Goal: Task Accomplishment & Management: Manage account settings

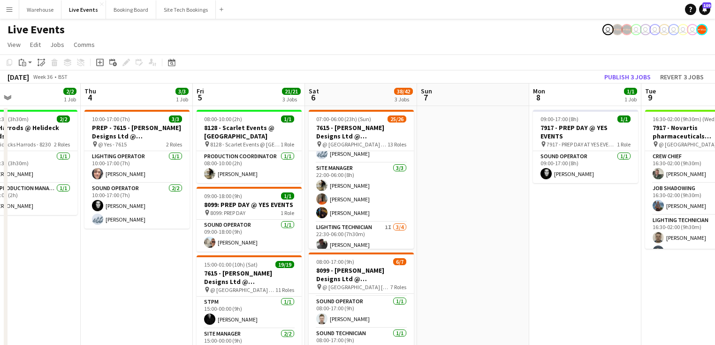
scroll to position [381, 0]
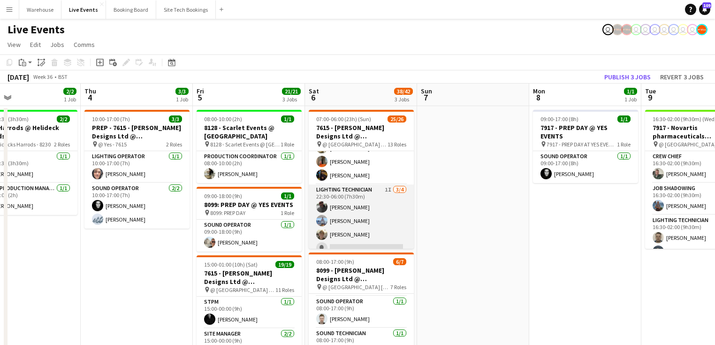
click at [334, 187] on app-card-role "Lighting Technician 1I [DATE] 22:30-06:00 (7h30m) [PERSON_NAME] [PERSON_NAME] […" at bounding box center [361, 220] width 105 height 73
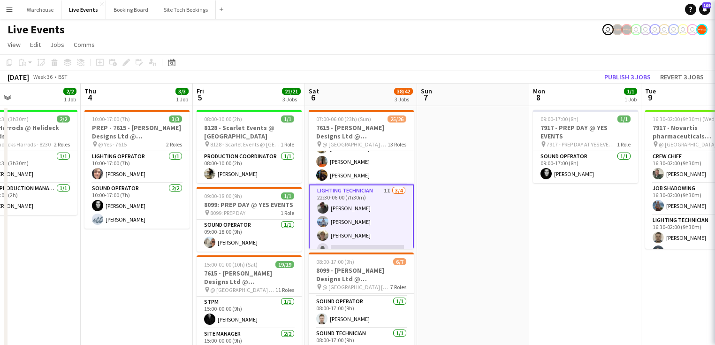
scroll to position [0, 367]
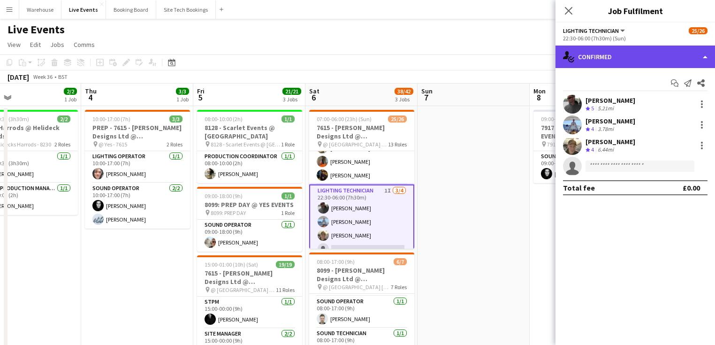
click at [609, 61] on div "single-neutral-actions-check-2 Confirmed" at bounding box center [634, 57] width 159 height 23
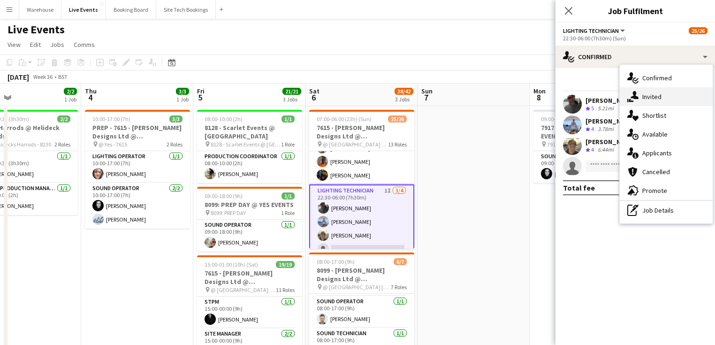
click at [650, 101] on div "single-neutral-actions-share-1 Invited" at bounding box center [666, 96] width 93 height 19
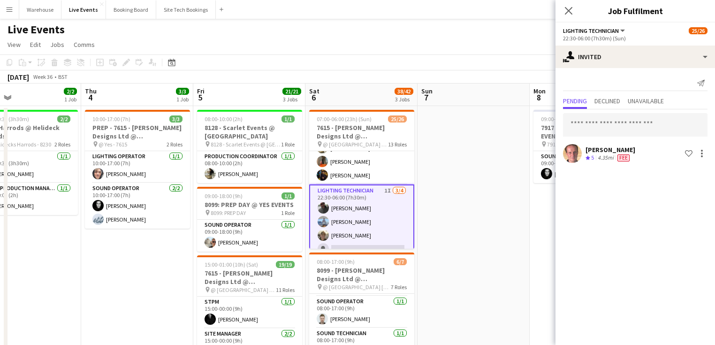
click at [566, 13] on icon at bounding box center [569, 11] width 8 height 8
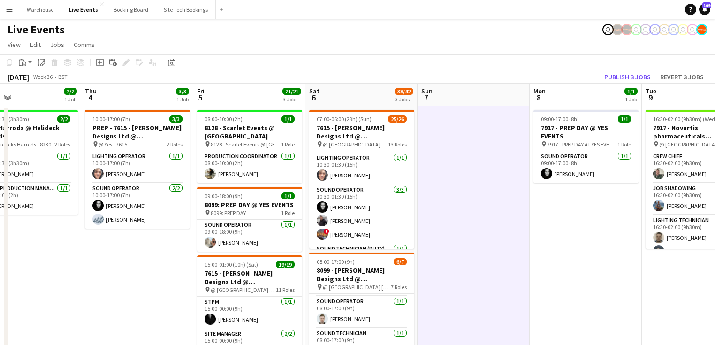
scroll to position [193, 0]
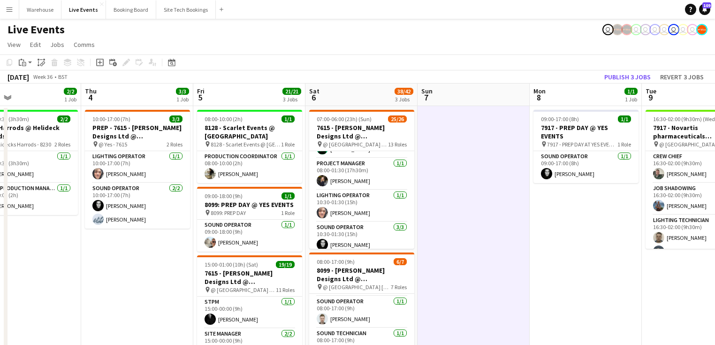
drag, startPoint x: 548, startPoint y: 221, endPoint x: 357, endPoint y: 223, distance: 190.9
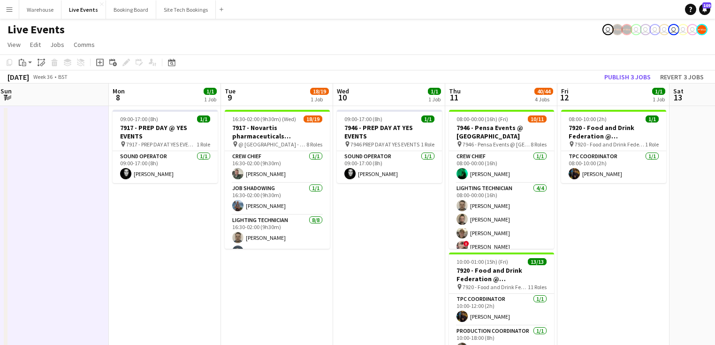
drag, startPoint x: 402, startPoint y: 251, endPoint x: 342, endPoint y: 246, distance: 59.3
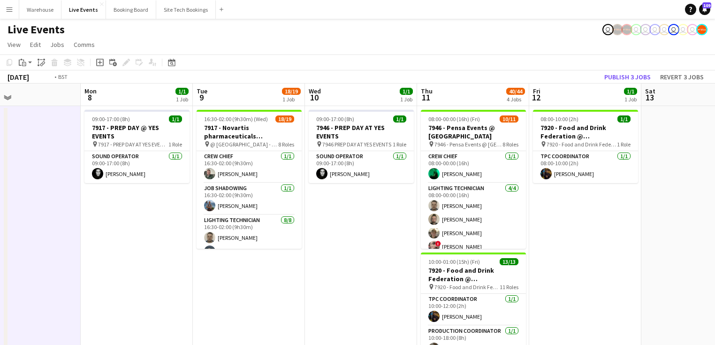
drag, startPoint x: 607, startPoint y: 246, endPoint x: 254, endPoint y: 261, distance: 353.5
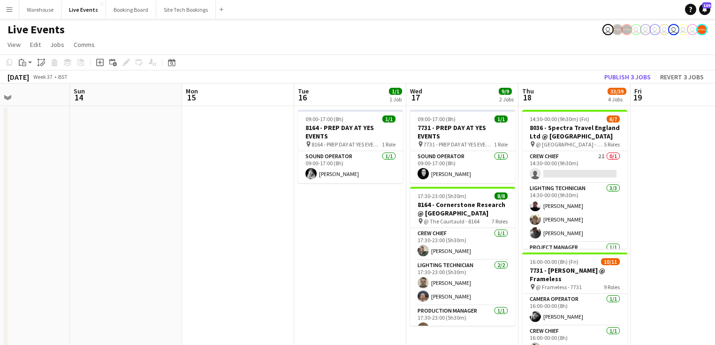
drag, startPoint x: 203, startPoint y: 239, endPoint x: 225, endPoint y: 249, distance: 24.6
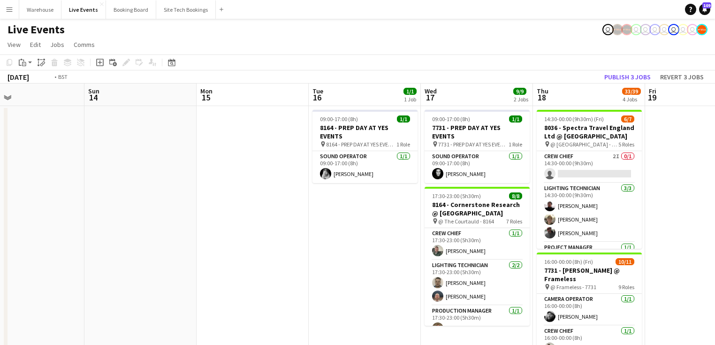
drag, startPoint x: 240, startPoint y: 249, endPoint x: 99, endPoint y: 255, distance: 140.9
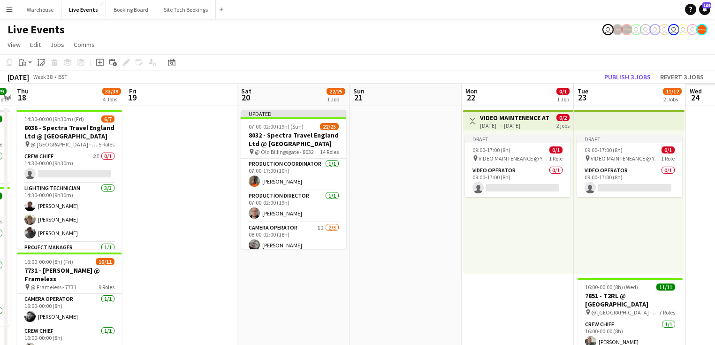
drag, startPoint x: 487, startPoint y: 280, endPoint x: 242, endPoint y: 274, distance: 245.4
click at [496, 171] on app-card-role "Video Operator 0/1 09:00-17:00 (8h) single-neutral-actions" at bounding box center [517, 181] width 105 height 32
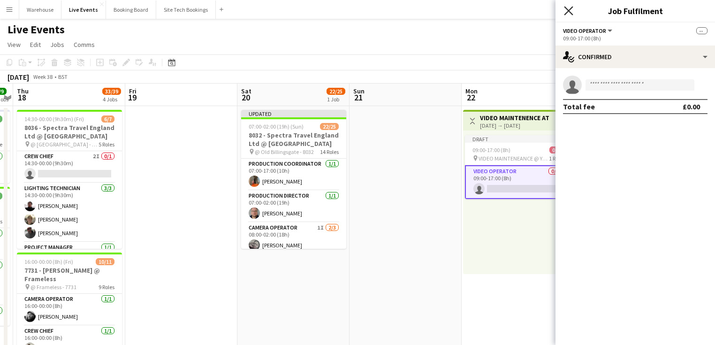
click at [568, 11] on icon at bounding box center [568, 10] width 9 height 9
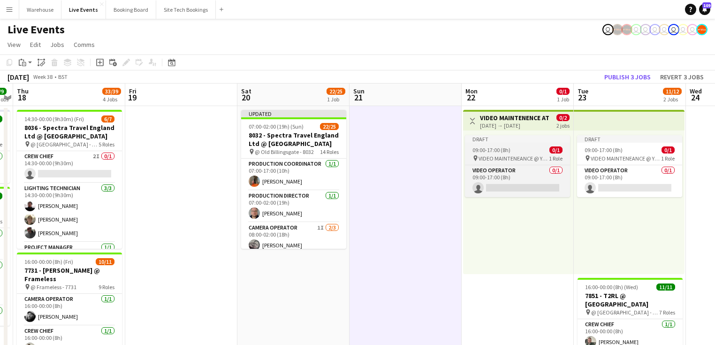
click at [492, 153] on span "09:00-17:00 (8h)" at bounding box center [491, 149] width 38 height 7
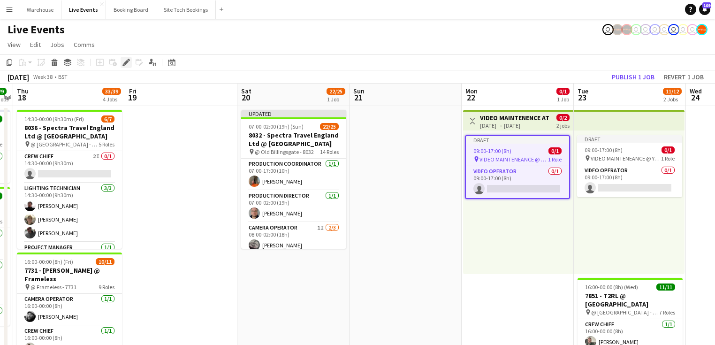
click at [124, 63] on icon at bounding box center [125, 62] width 5 height 5
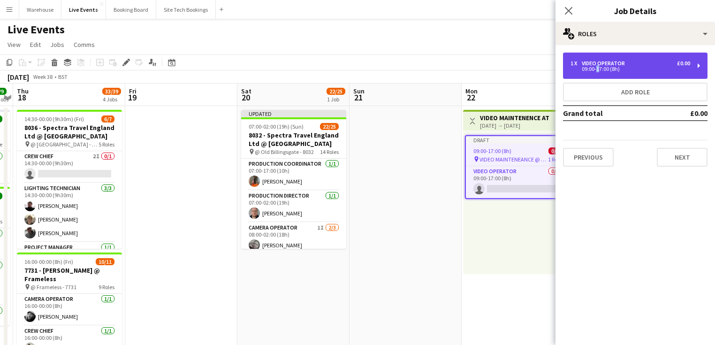
click at [594, 74] on div "1 x Video Operator £0.00 09:00-17:00 (8h)" at bounding box center [635, 66] width 144 height 26
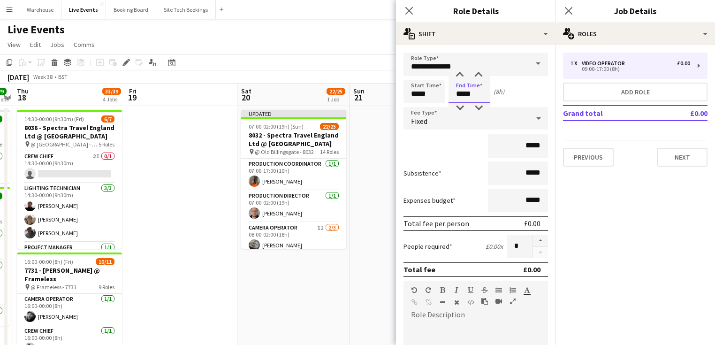
click at [467, 97] on input "*****" at bounding box center [468, 91] width 41 height 23
click at [461, 108] on div at bounding box center [459, 107] width 19 height 9
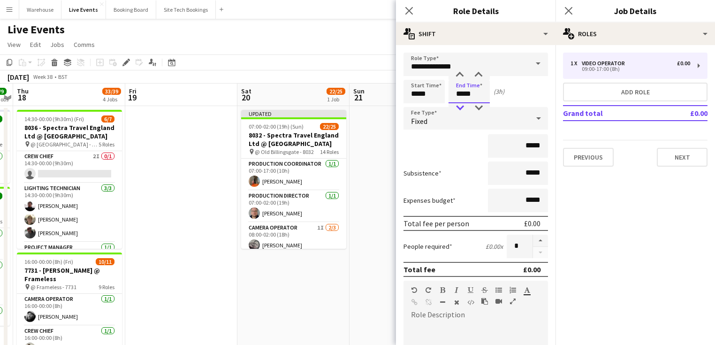
click at [461, 108] on div at bounding box center [459, 107] width 19 height 9
type input "*****"
click at [461, 108] on div at bounding box center [459, 107] width 19 height 9
click at [409, 8] on icon "Close pop-in" at bounding box center [408, 10] width 9 height 9
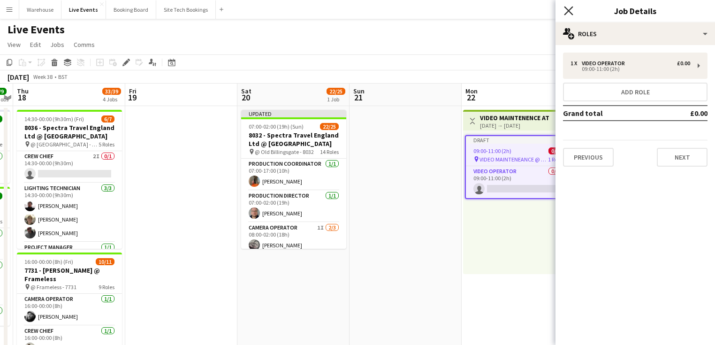
click at [568, 9] on icon at bounding box center [568, 10] width 9 height 9
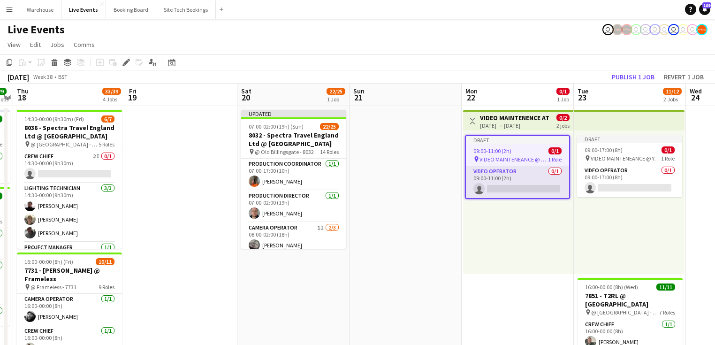
click at [516, 189] on app-card-role "Video Operator 0/1 09:00-11:00 (2h) single-neutral-actions" at bounding box center [517, 182] width 103 height 32
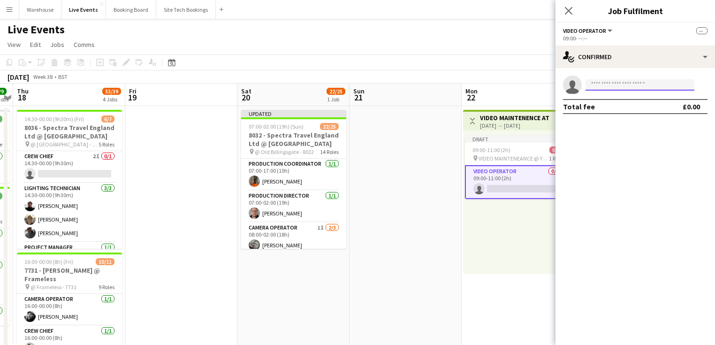
click at [625, 81] on input at bounding box center [639, 84] width 109 height 11
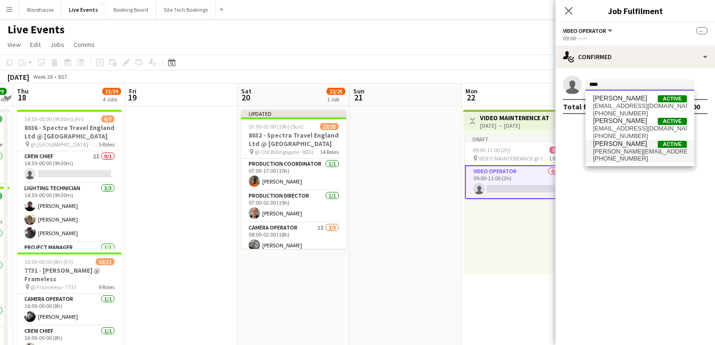
type input "****"
click at [630, 155] on span "[PHONE_NUMBER]" at bounding box center [640, 159] width 94 height 8
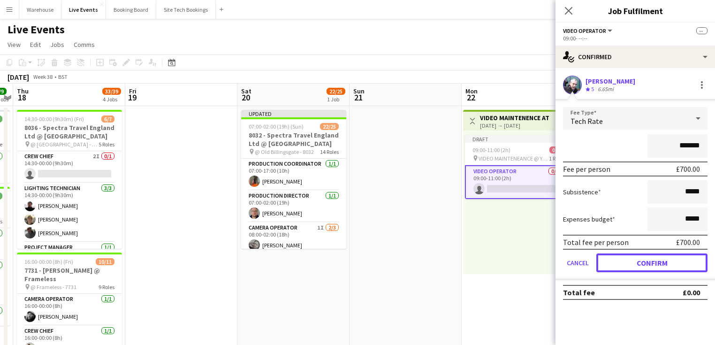
drag, startPoint x: 636, startPoint y: 259, endPoint x: 625, endPoint y: 261, distance: 11.0
click at [636, 259] on button "Confirm" at bounding box center [651, 262] width 111 height 19
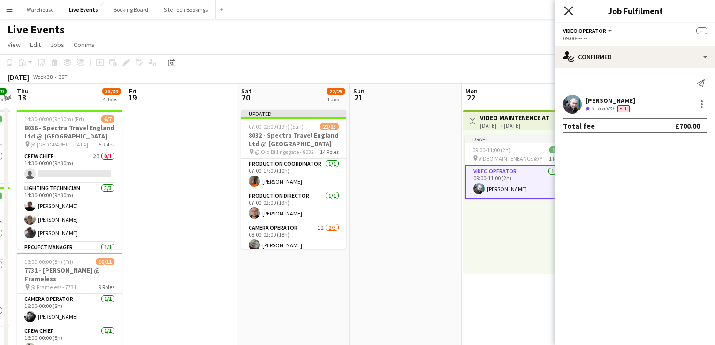
click at [565, 9] on icon "Close pop-in" at bounding box center [568, 10] width 9 height 9
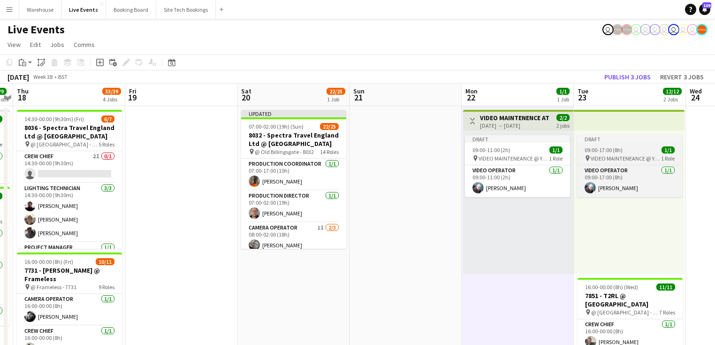
click at [597, 147] on span "09:00-17:00 (8h)" at bounding box center [604, 149] width 38 height 7
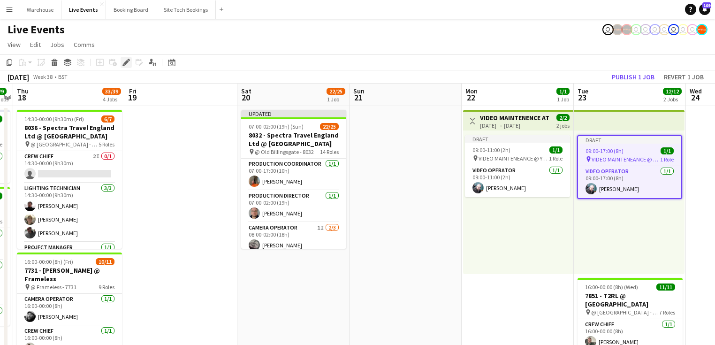
click at [129, 58] on div "Edit" at bounding box center [126, 62] width 11 height 11
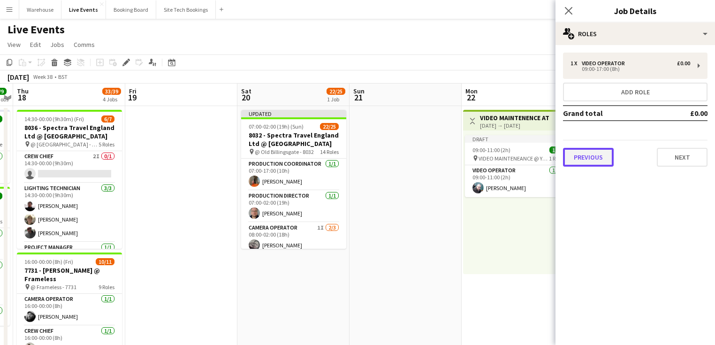
click at [599, 155] on button "Previous" at bounding box center [588, 157] width 51 height 19
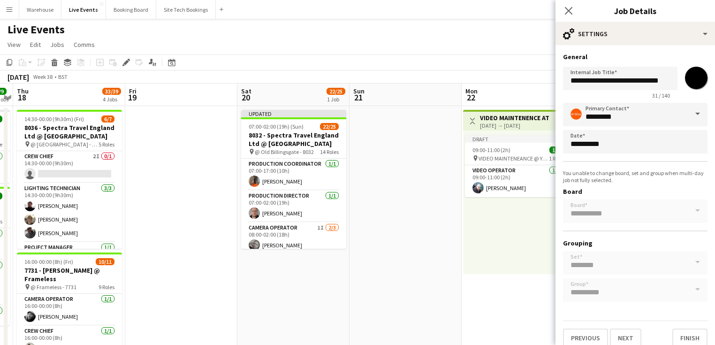
scroll to position [8, 0]
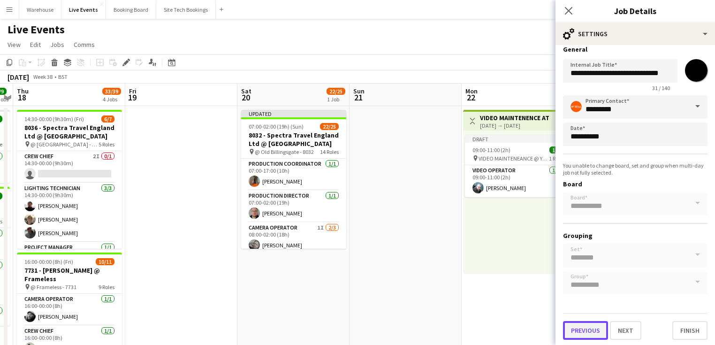
click at [583, 325] on button "Previous" at bounding box center [585, 330] width 45 height 19
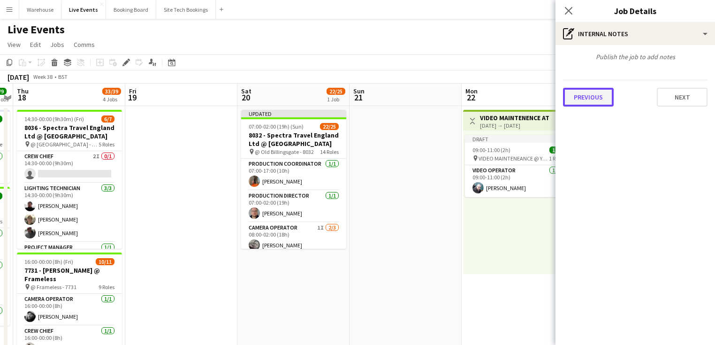
click at [591, 104] on button "Previous" at bounding box center [588, 97] width 51 height 19
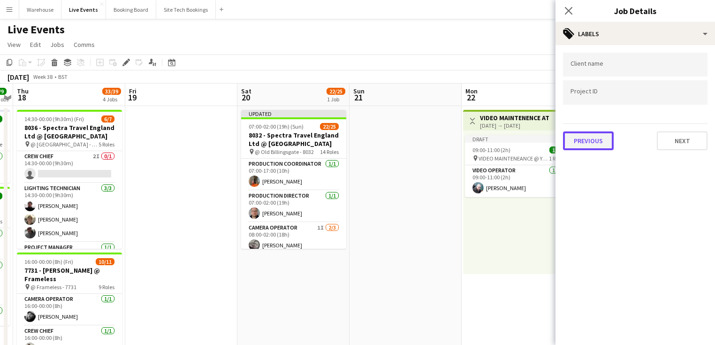
click at [587, 134] on button "Previous" at bounding box center [588, 140] width 51 height 19
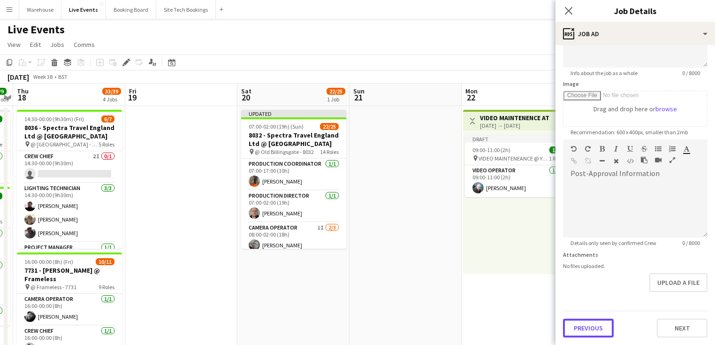
click at [586, 306] on form "**********" at bounding box center [634, 135] width 159 height 404
click at [587, 323] on button "Previous" at bounding box center [588, 328] width 51 height 19
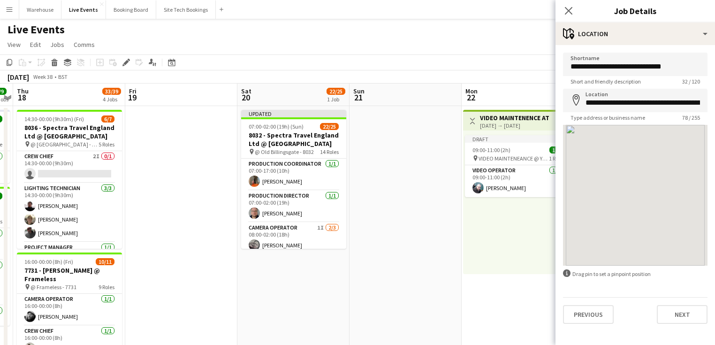
scroll to position [0, 0]
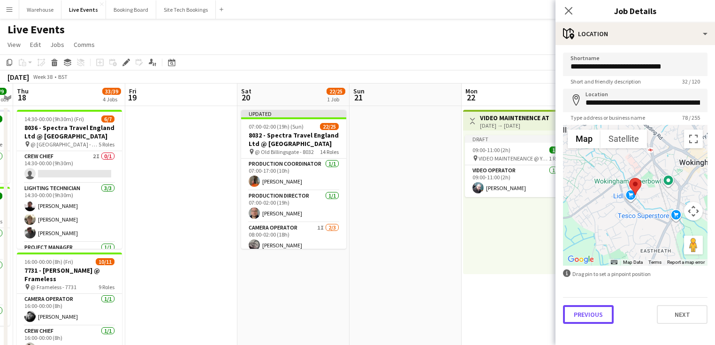
click at [593, 323] on button "Previous" at bounding box center [588, 314] width 51 height 19
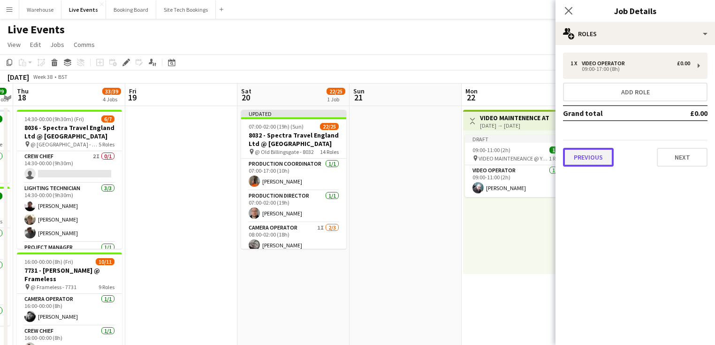
click at [594, 154] on button "Previous" at bounding box center [588, 157] width 51 height 19
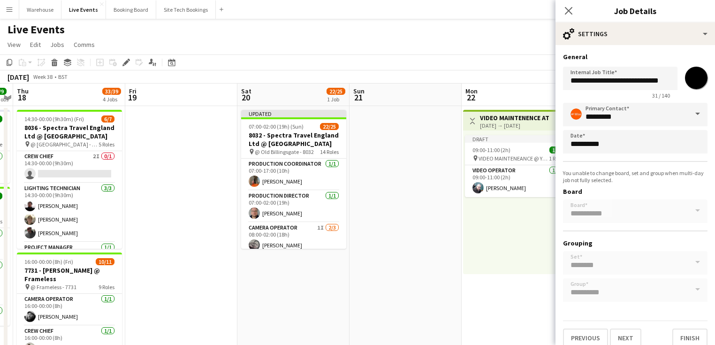
scroll to position [8, 0]
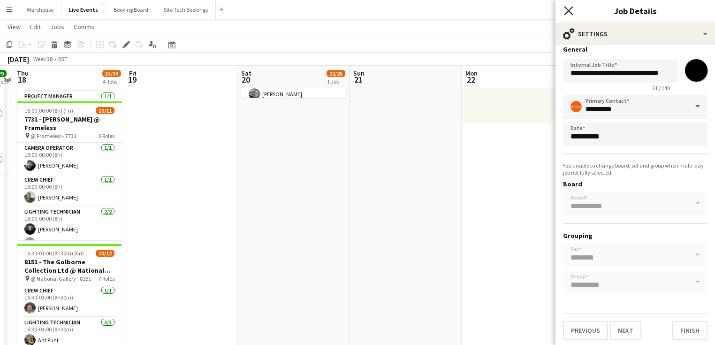
click at [566, 9] on icon "Close pop-in" at bounding box center [568, 10] width 9 height 9
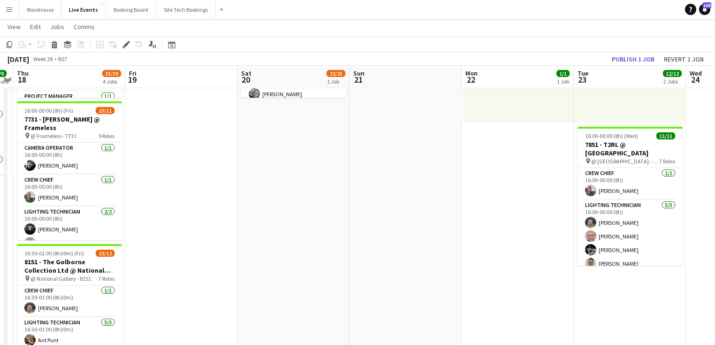
click at [514, 235] on app-date-cell "Toggle View VIDEO MAINTENENCE AT YES EVENTS [DATE] → [DATE] 2/2 2 jobs Draft 09…" at bounding box center [518, 288] width 112 height 667
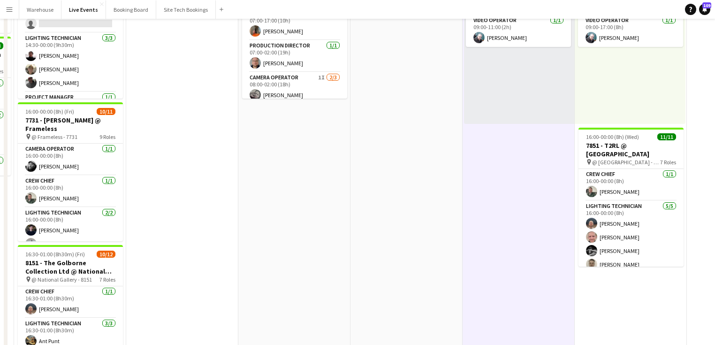
scroll to position [0, 0]
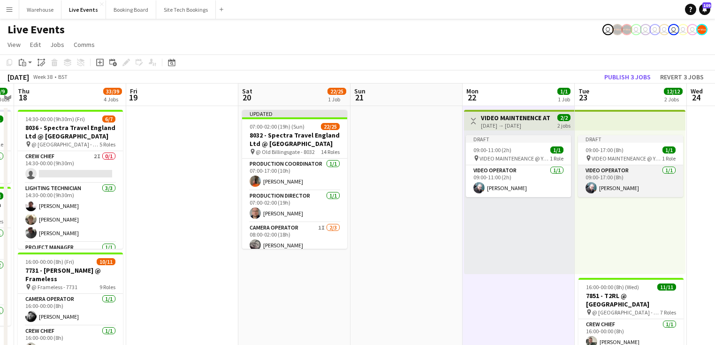
click at [610, 168] on app-card-role "Video Operator [DATE] 09:00-17:00 (8h) [PERSON_NAME]" at bounding box center [630, 181] width 105 height 32
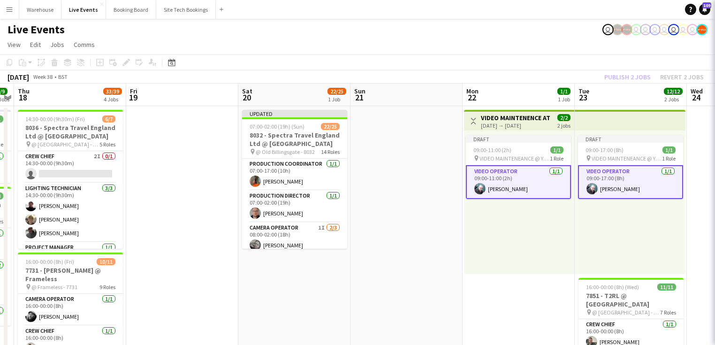
click at [610, 168] on app-card-role "Video Operator [DATE] 09:00-17:00 (8h) [PERSON_NAME]" at bounding box center [630, 182] width 105 height 34
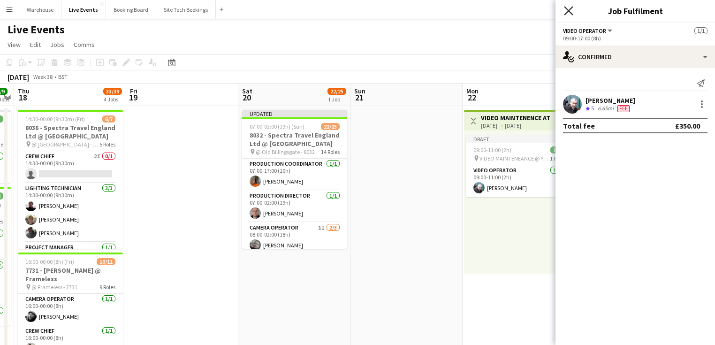
click at [567, 10] on icon "Close pop-in" at bounding box center [568, 10] width 9 height 9
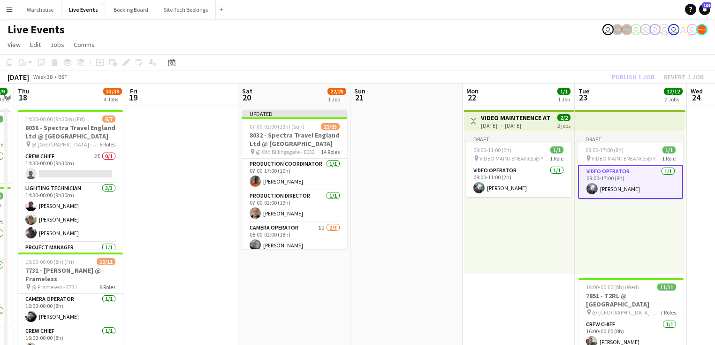
drag, startPoint x: 505, startPoint y: 277, endPoint x: 509, endPoint y: 262, distance: 15.7
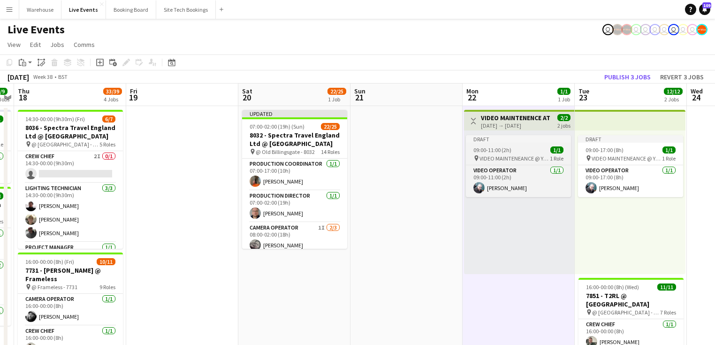
click at [530, 139] on div "Draft" at bounding box center [518, 139] width 105 height 8
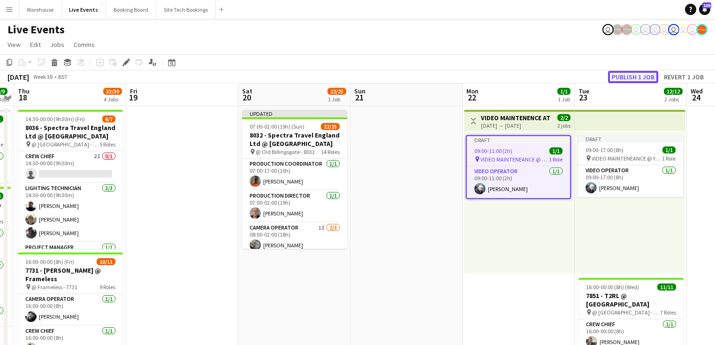
click at [622, 75] on button "Publish 1 job" at bounding box center [633, 77] width 50 height 12
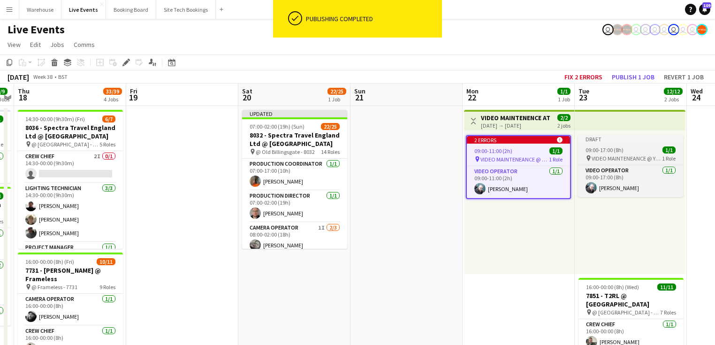
click at [625, 149] on div "09:00-17:00 (8h) 1/1" at bounding box center [630, 149] width 105 height 7
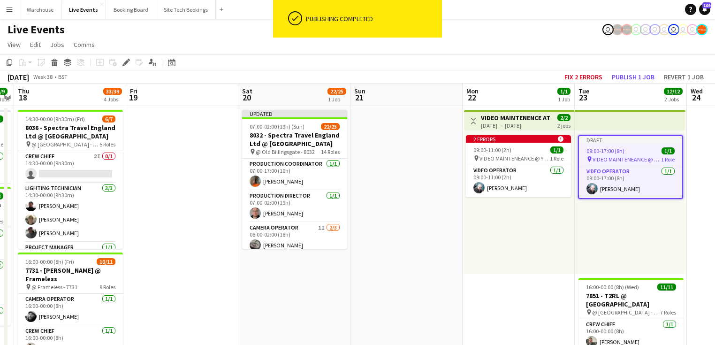
click at [625, 149] on div "09:00-17:00 (8h) 1/1" at bounding box center [630, 150] width 103 height 7
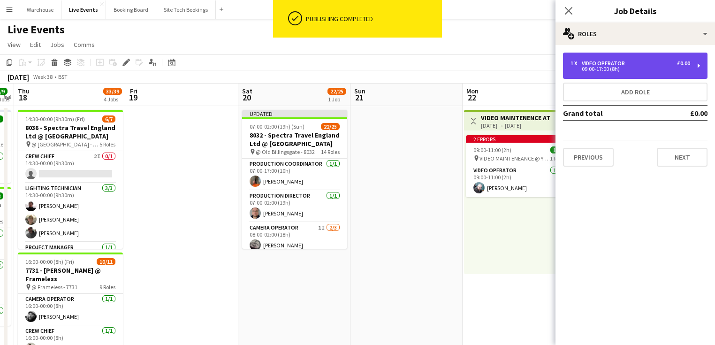
click at [632, 62] on div "1 x Video Operator £0.00" at bounding box center [630, 63] width 120 height 7
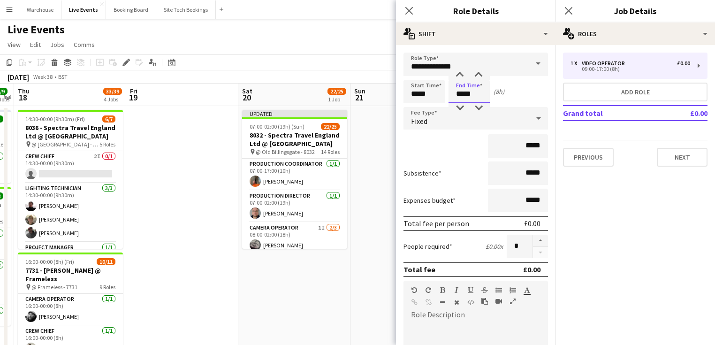
click at [480, 91] on input "*****" at bounding box center [468, 91] width 41 height 23
type input "*****"
click at [462, 108] on div at bounding box center [459, 107] width 19 height 9
click at [408, 10] on icon at bounding box center [408, 10] width 9 height 9
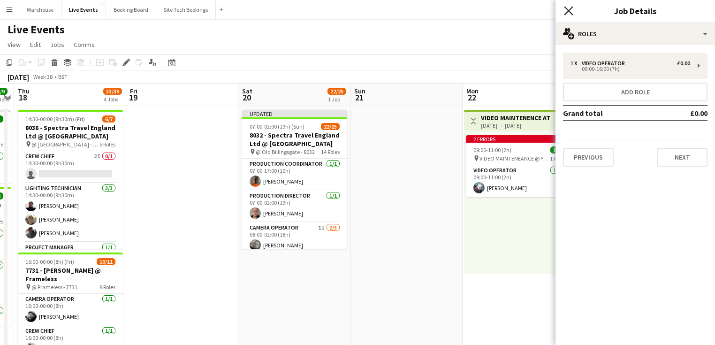
click at [567, 7] on icon "Close pop-in" at bounding box center [568, 10] width 9 height 9
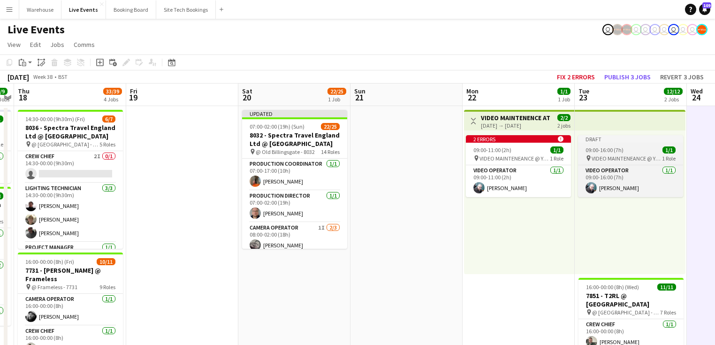
click at [620, 145] on app-job-card "Draft 09:00-16:00 (7h) 1/1 pin VIDEO MAINTENEANCE @ YES EVENTS 1 Role Video Ope…" at bounding box center [630, 166] width 105 height 62
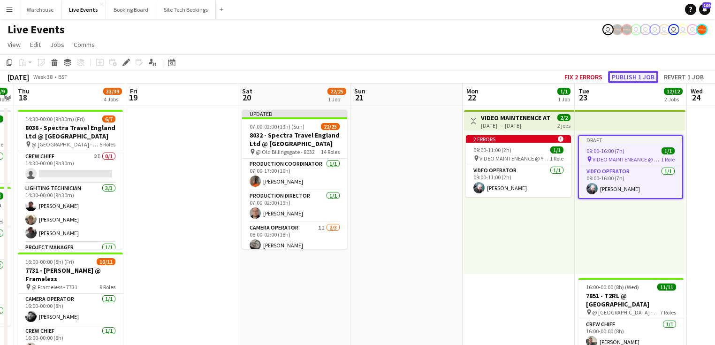
click at [628, 77] on button "Publish 1 job" at bounding box center [633, 77] width 50 height 12
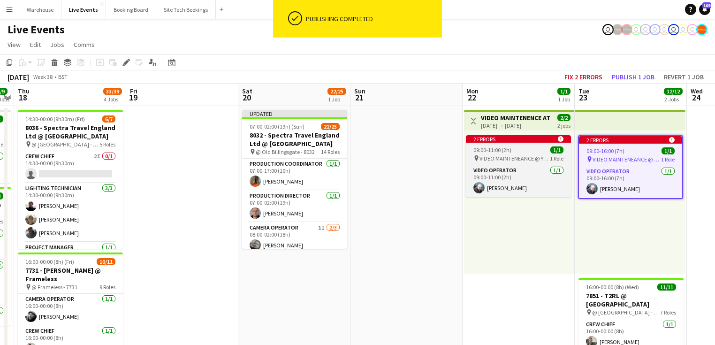
click at [562, 137] on icon at bounding box center [561, 139] width 6 height 6
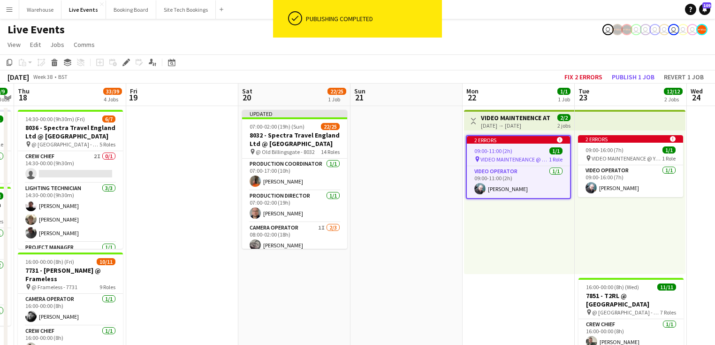
click at [562, 137] on div "2 errors alert-circle" at bounding box center [518, 140] width 103 height 8
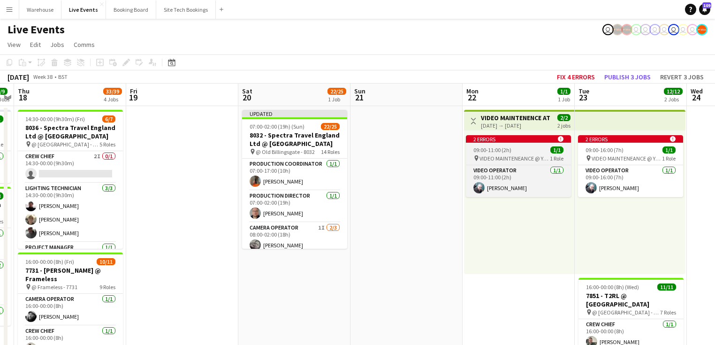
click at [561, 141] on icon at bounding box center [561, 139] width 6 height 6
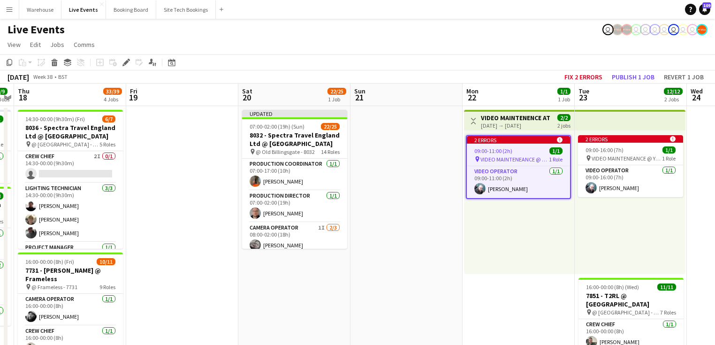
click at [561, 141] on icon at bounding box center [560, 140] width 6 height 6
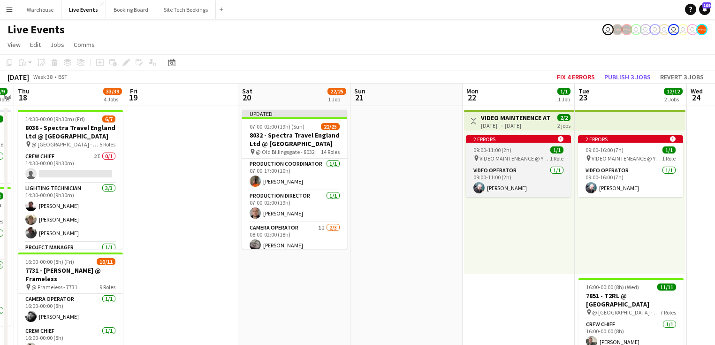
click at [561, 141] on icon at bounding box center [561, 139] width 6 height 6
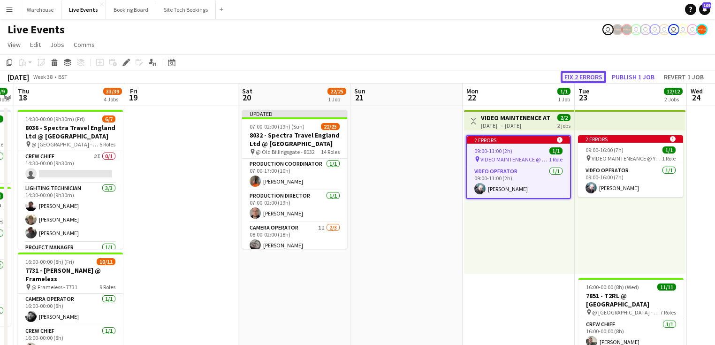
click at [591, 79] on button "Fix 2 errors" at bounding box center [584, 77] width 46 height 12
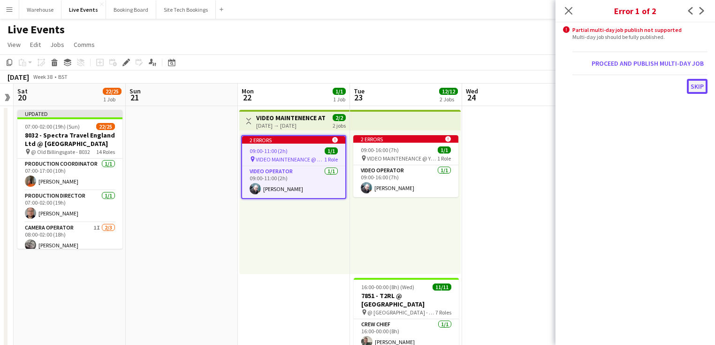
click at [696, 85] on button "Skip" at bounding box center [697, 86] width 21 height 15
click at [617, 61] on button "Proceed and publish multi-day job" at bounding box center [648, 63] width 120 height 15
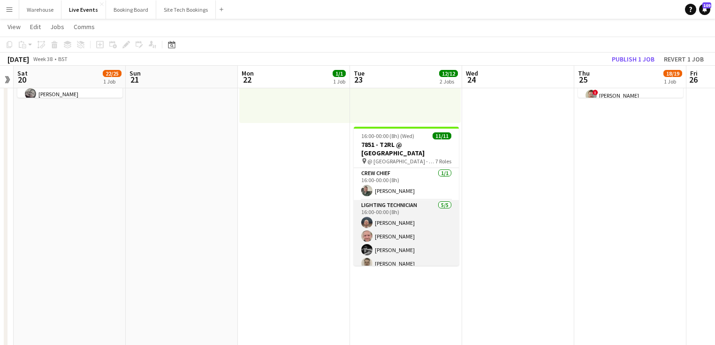
scroll to position [0, 0]
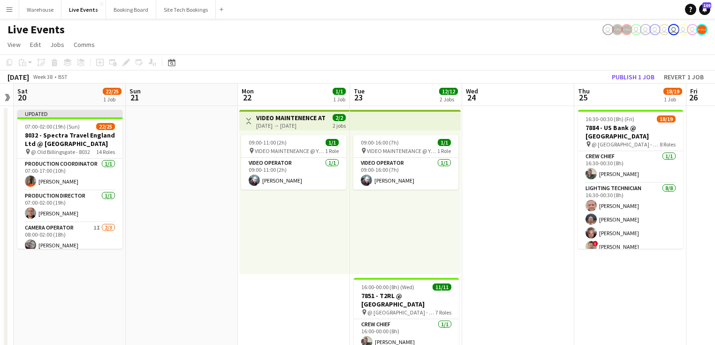
drag, startPoint x: 233, startPoint y: 180, endPoint x: 417, endPoint y: 180, distance: 183.9
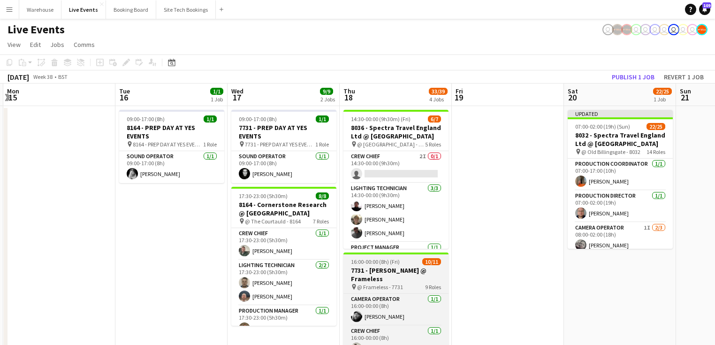
drag, startPoint x: 198, startPoint y: 263, endPoint x: 380, endPoint y: 257, distance: 182.1
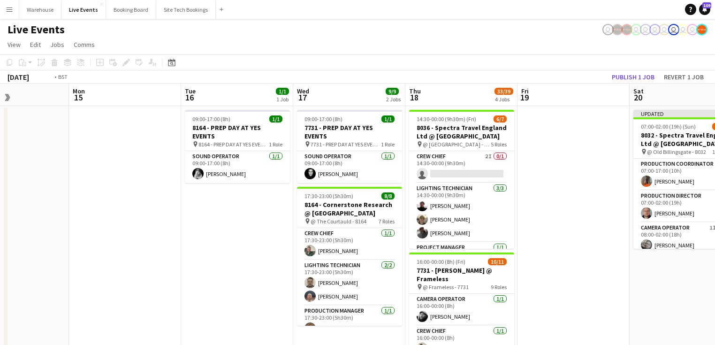
drag, startPoint x: 118, startPoint y: 252, endPoint x: 304, endPoint y: 253, distance: 186.2
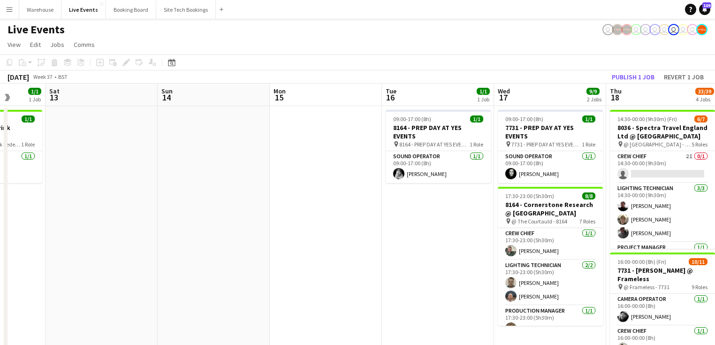
drag, startPoint x: 239, startPoint y: 253, endPoint x: 509, endPoint y: 249, distance: 269.8
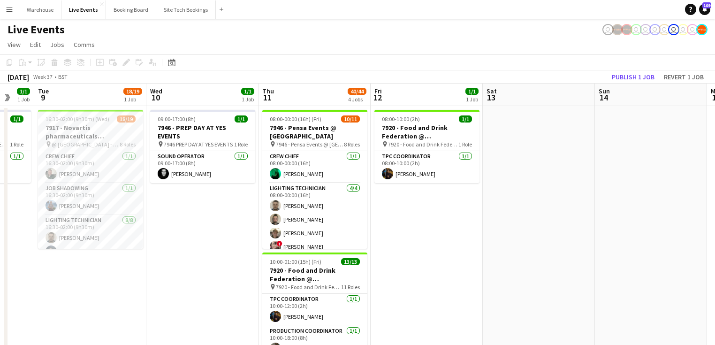
drag, startPoint x: 413, startPoint y: 255, endPoint x: 441, endPoint y: 255, distance: 28.1
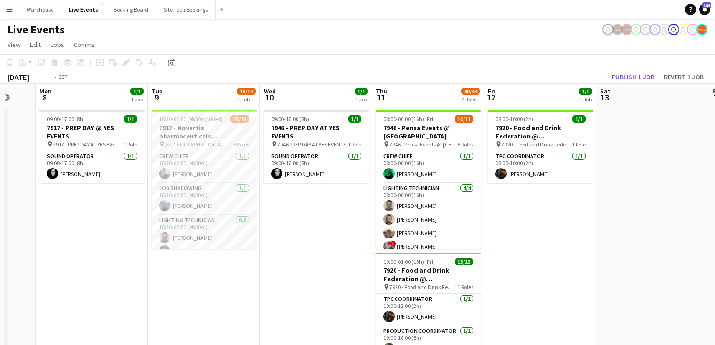
drag, startPoint x: 204, startPoint y: 255, endPoint x: 424, endPoint y: 256, distance: 219.5
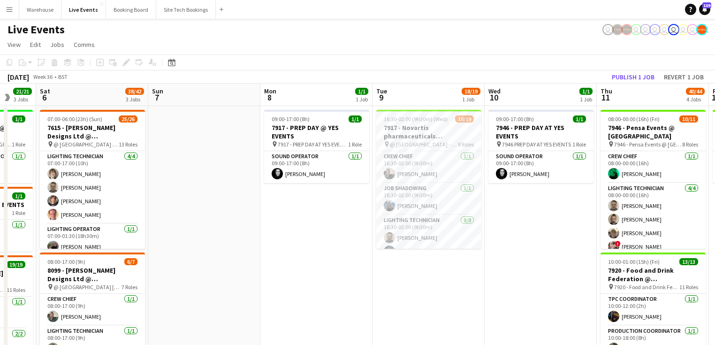
drag, startPoint x: 387, startPoint y: 270, endPoint x: 402, endPoint y: 267, distance: 16.2
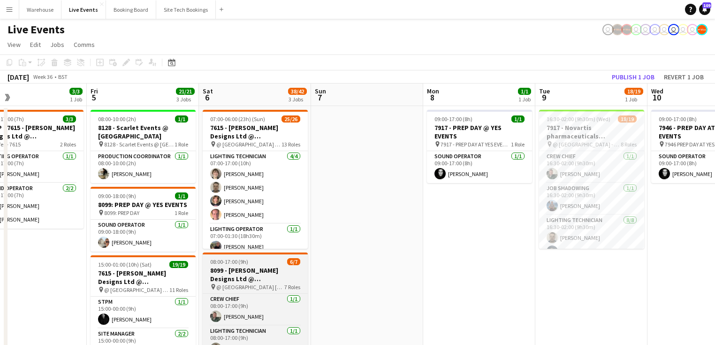
drag, startPoint x: 413, startPoint y: 261, endPoint x: 379, endPoint y: 255, distance: 34.9
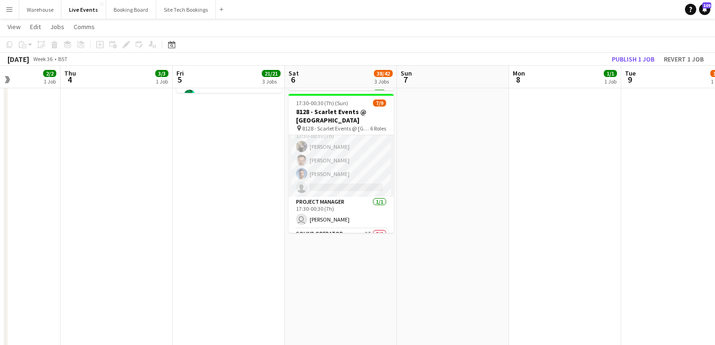
scroll to position [134, 0]
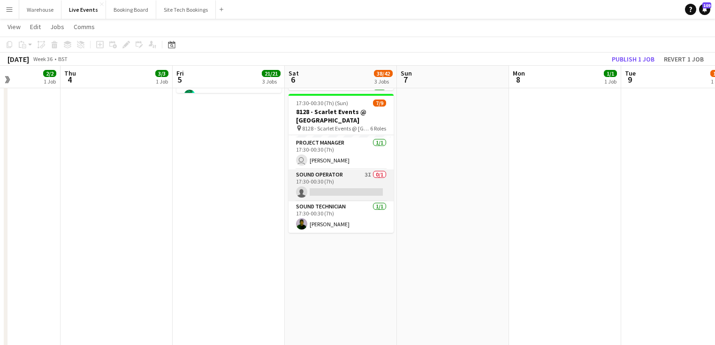
click at [330, 177] on app-card-role "Sound Operator 3I 0/1 17:30-00:30 (7h) single-neutral-actions" at bounding box center [341, 185] width 105 height 32
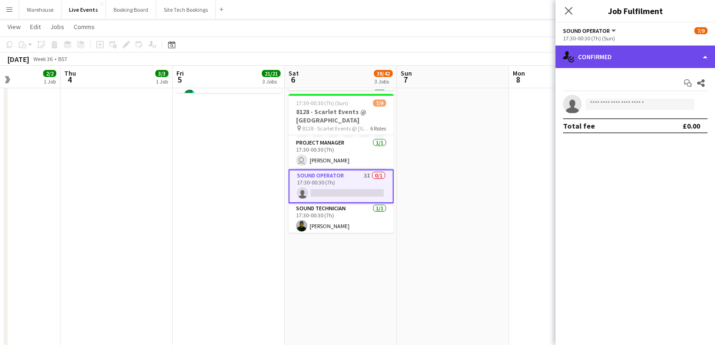
click at [650, 51] on div "single-neutral-actions-check-2 Confirmed" at bounding box center [634, 57] width 159 height 23
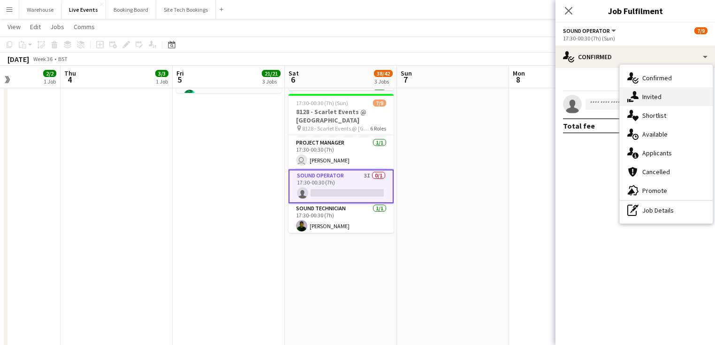
click at [653, 93] on div "single-neutral-actions-share-1 Invited" at bounding box center [666, 96] width 93 height 19
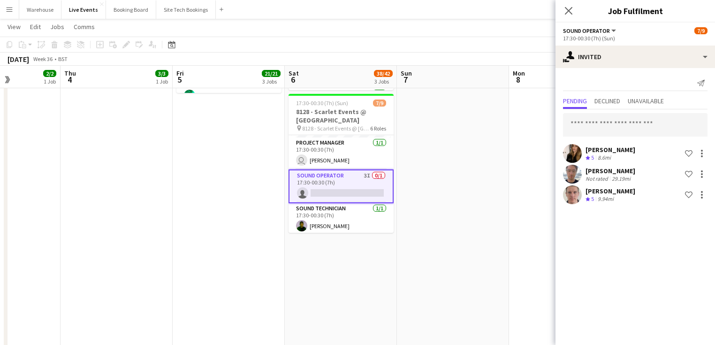
click at [602, 80] on div "Send notification" at bounding box center [635, 83] width 144 height 15
click at [610, 69] on div "Send notification Pending Declined Unavailable [PERSON_NAME] Crew rating 5 8.6m…" at bounding box center [634, 140] width 159 height 145
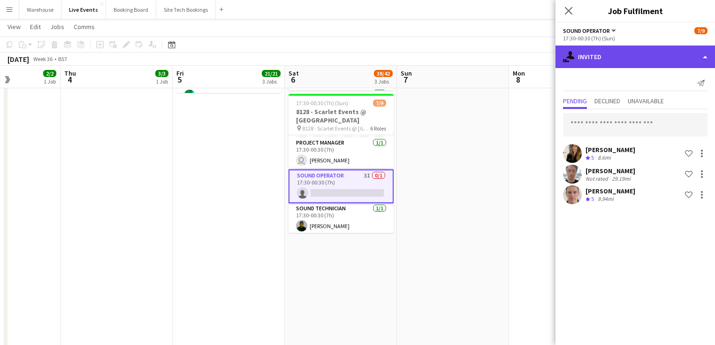
click at [612, 59] on div "single-neutral-actions-share-1 Invited" at bounding box center [634, 57] width 159 height 23
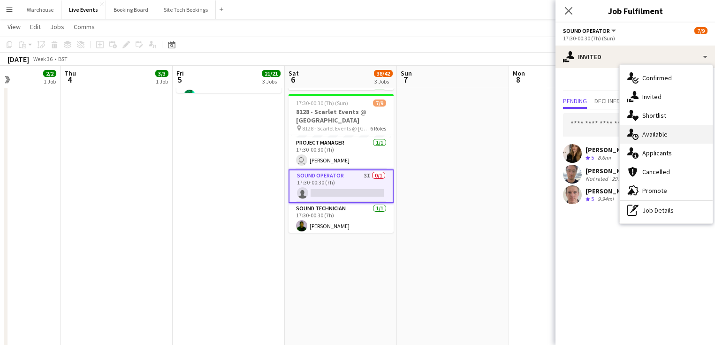
click at [662, 134] on div "single-neutral-actions-upload Available" at bounding box center [666, 134] width 93 height 19
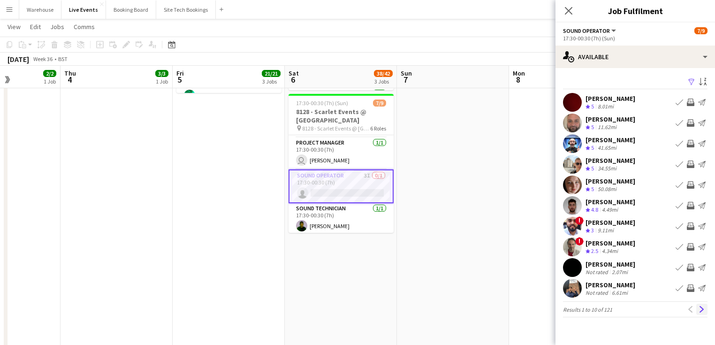
click at [701, 306] on app-icon "Next" at bounding box center [701, 309] width 7 height 7
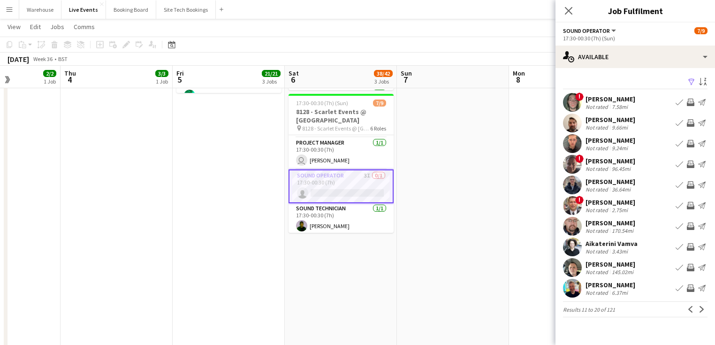
click at [701, 306] on app-icon "Next" at bounding box center [701, 309] width 7 height 7
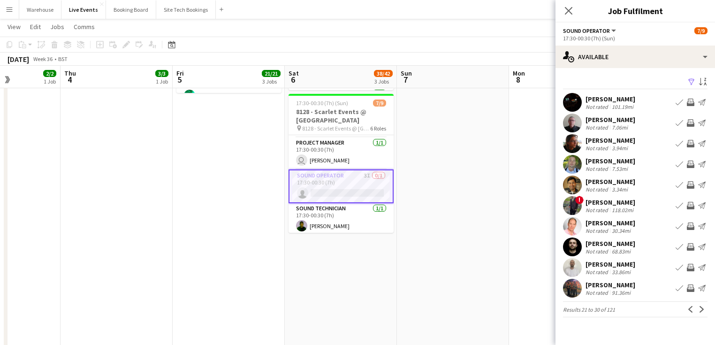
click at [701, 306] on app-icon "Next" at bounding box center [701, 309] width 7 height 7
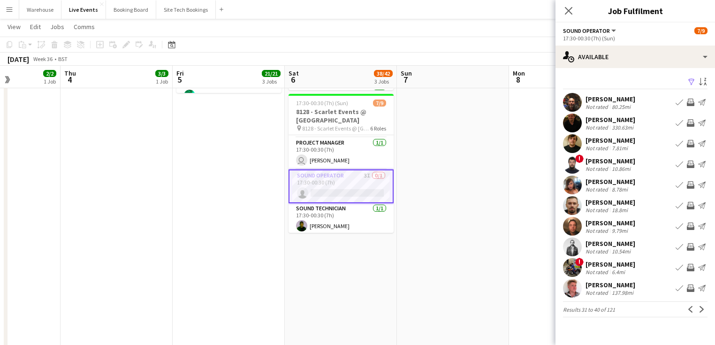
click at [701, 306] on app-icon "Next" at bounding box center [701, 309] width 7 height 7
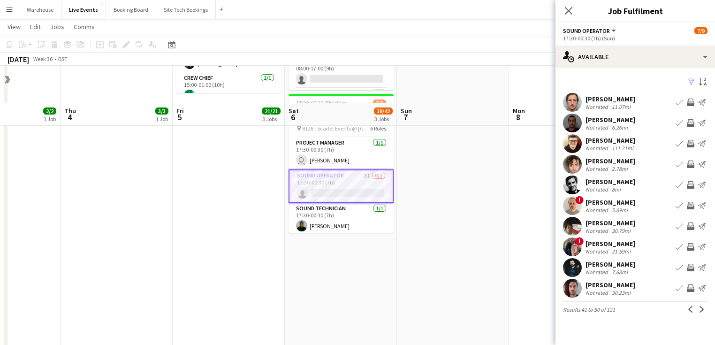
scroll to position [375, 0]
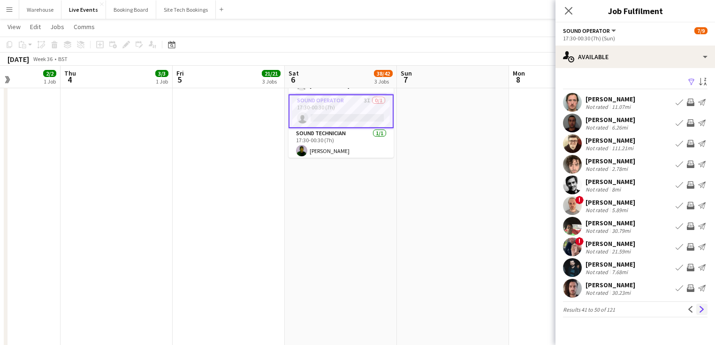
click at [702, 308] on app-icon "Next" at bounding box center [701, 309] width 7 height 7
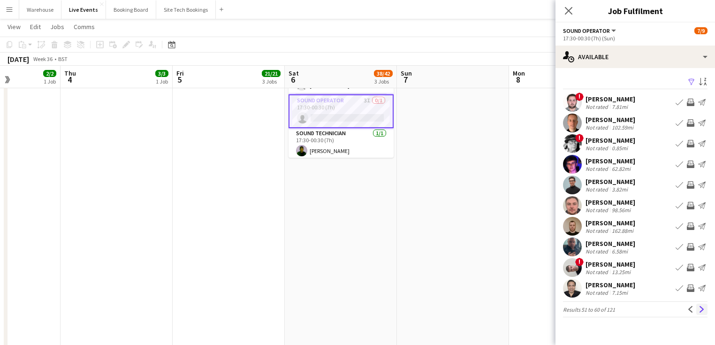
click at [702, 306] on app-icon "Next" at bounding box center [701, 309] width 7 height 7
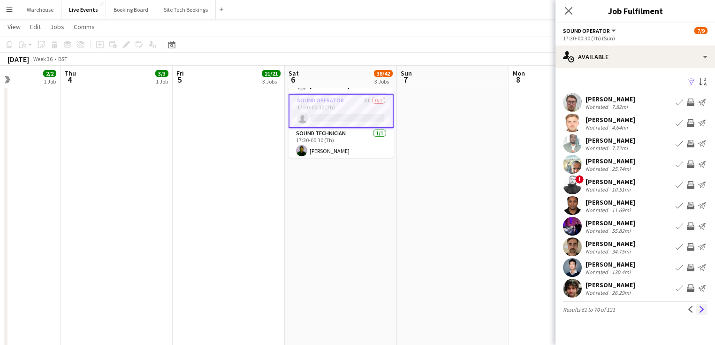
click at [701, 308] on app-icon "Next" at bounding box center [701, 309] width 7 height 7
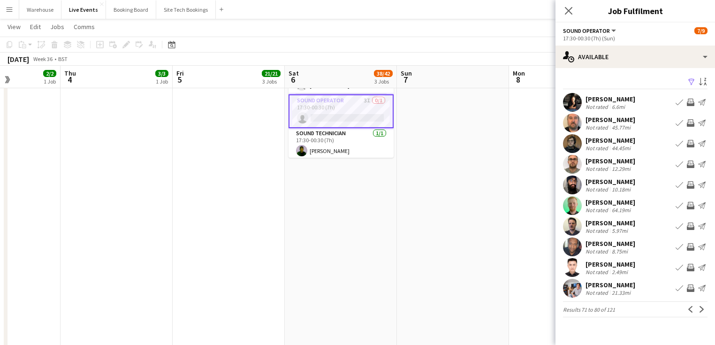
click at [701, 308] on app-icon "Next" at bounding box center [701, 309] width 7 height 7
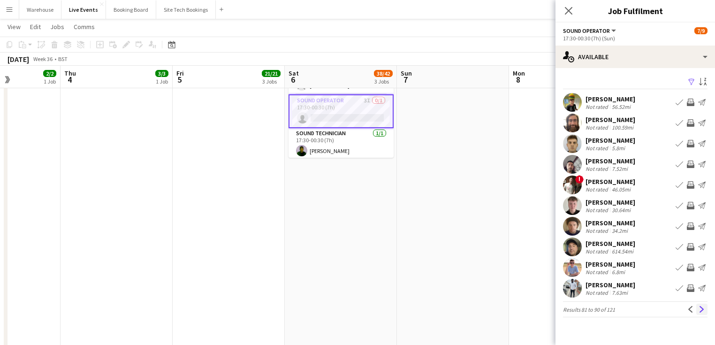
click at [701, 311] on app-icon "Next" at bounding box center [701, 309] width 7 height 7
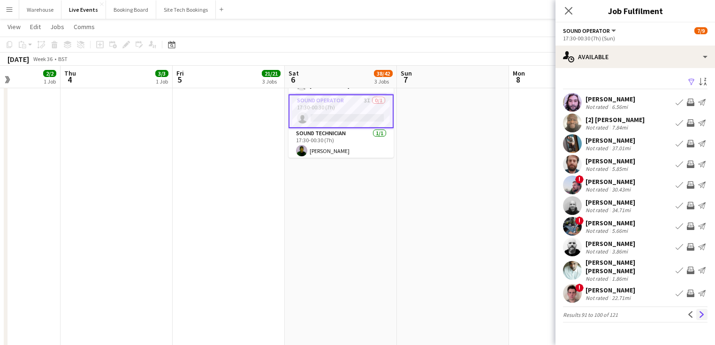
click at [698, 311] on button "Next" at bounding box center [701, 314] width 11 height 11
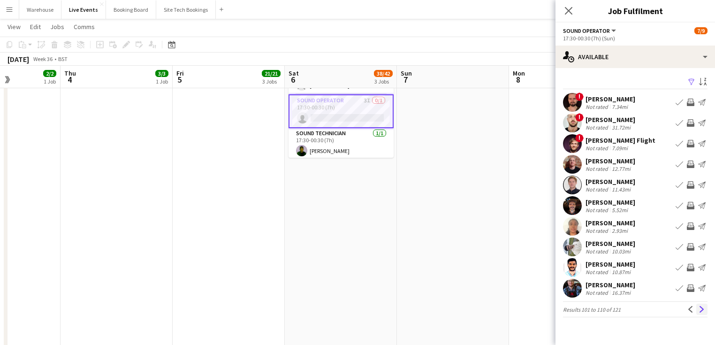
click at [703, 306] on app-icon "Next" at bounding box center [701, 309] width 7 height 7
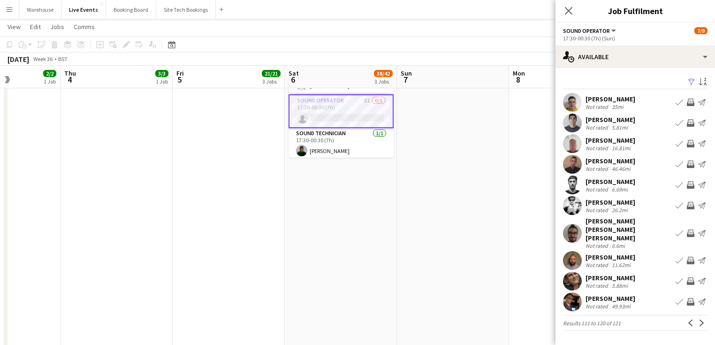
click at [700, 319] on app-icon "Next" at bounding box center [701, 322] width 7 height 7
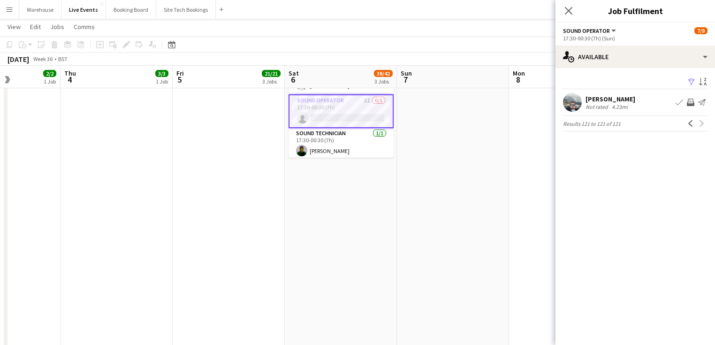
click at [575, 104] on app-user-avatar at bounding box center [572, 102] width 19 height 19
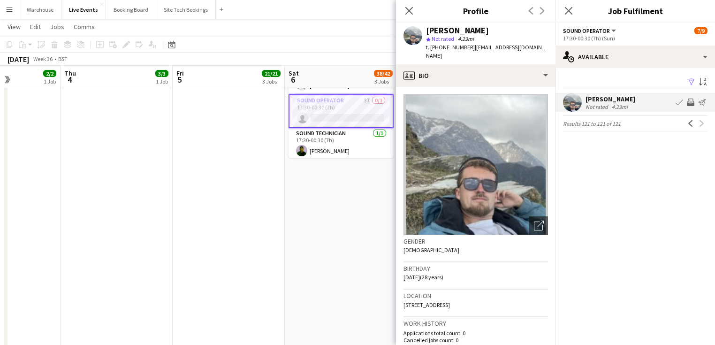
scroll to position [188, 0]
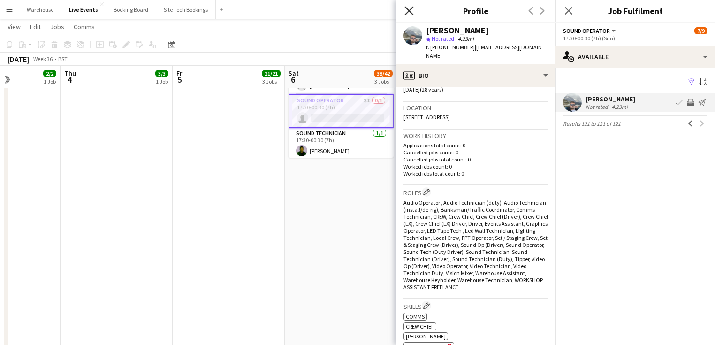
click at [407, 8] on icon "Close pop-in" at bounding box center [408, 10] width 9 height 9
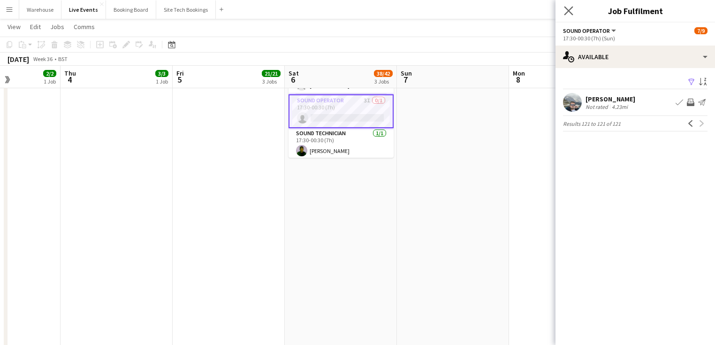
click at [568, 15] on app-icon "Close pop-in" at bounding box center [569, 11] width 14 height 14
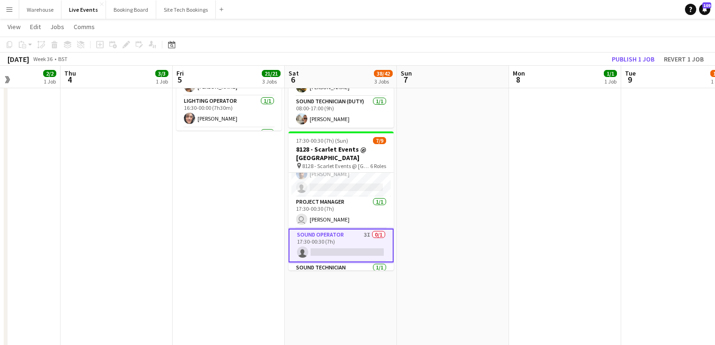
scroll to position [136, 0]
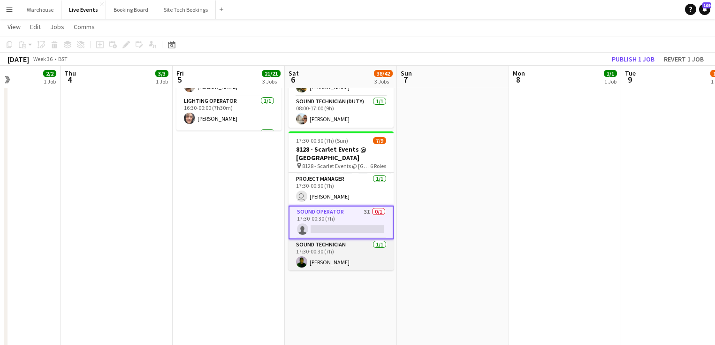
click at [300, 265] on app-user-avatar at bounding box center [301, 261] width 11 height 11
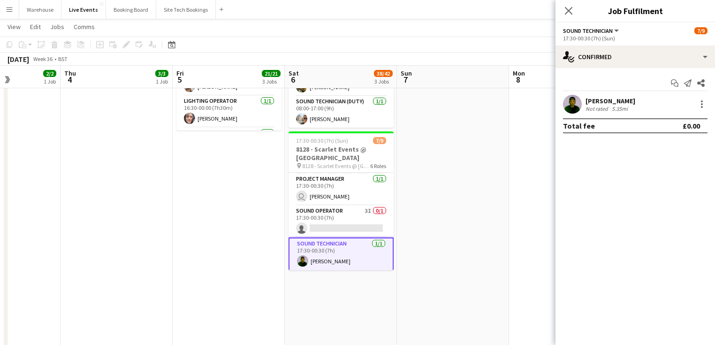
click at [571, 108] on app-user-avatar at bounding box center [572, 104] width 19 height 19
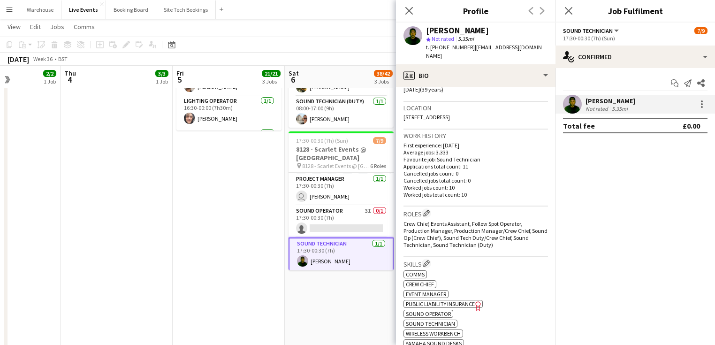
scroll to position [225, 0]
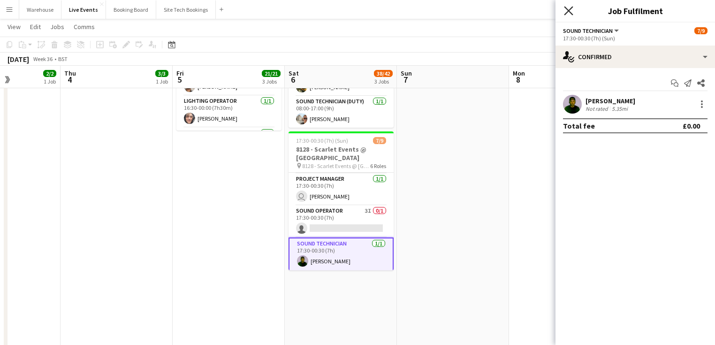
click at [567, 11] on icon "Close pop-in" at bounding box center [568, 10] width 9 height 9
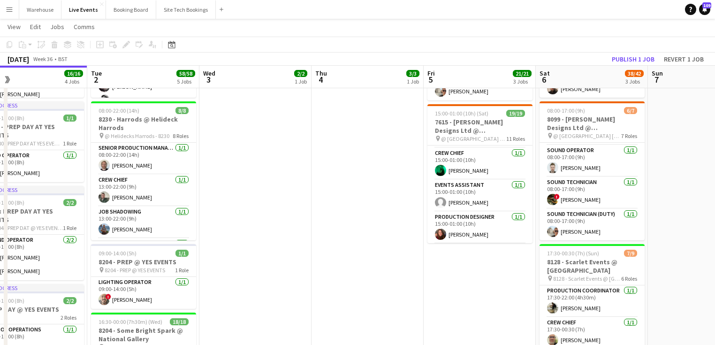
scroll to position [0, 240]
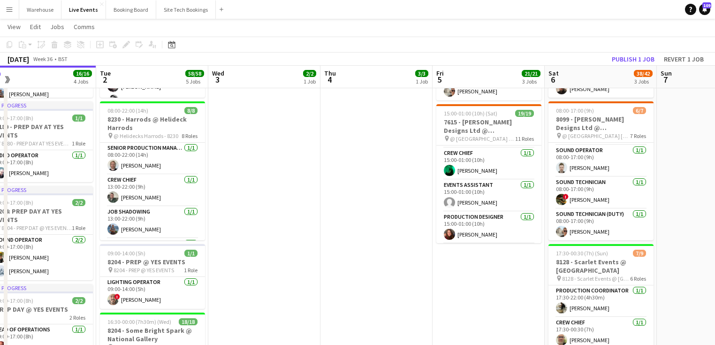
drag, startPoint x: 106, startPoint y: 200, endPoint x: 366, endPoint y: 198, distance: 259.9
click at [366, 198] on app-calendar-viewport "Sat 30 Sun 31 Mon 1 16/16 4 Jobs Tue 2 58/58 5 Jobs Wed 3 2/2 1 Job Thu 4 3/3 1…" at bounding box center [357, 254] width 715 height 736
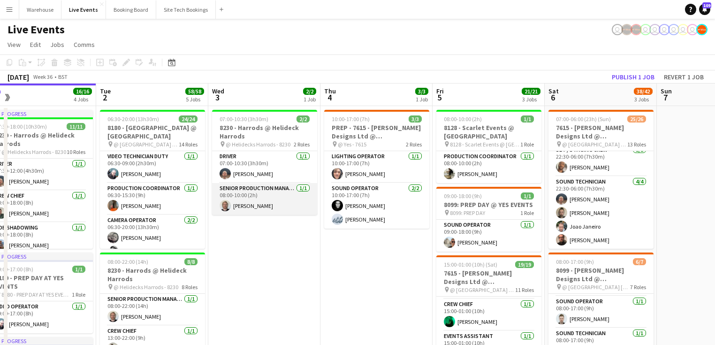
click at [253, 204] on app-card-role "Senior Production Manager [DATE] 08:00-10:00 (2h) [PERSON_NAME]" at bounding box center [264, 199] width 105 height 32
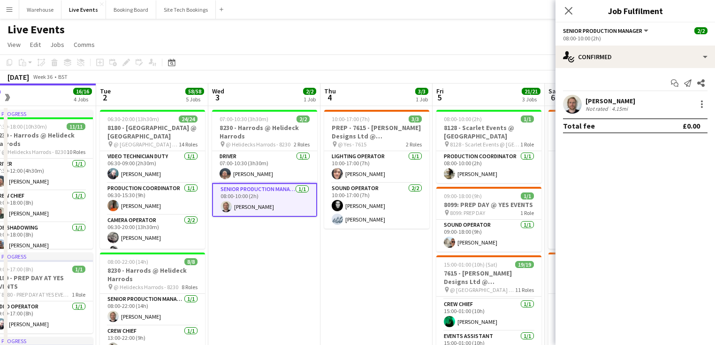
drag, startPoint x: 567, startPoint y: 14, endPoint x: 555, endPoint y: 19, distance: 12.6
click at [567, 14] on icon "Close pop-in" at bounding box center [569, 11] width 8 height 8
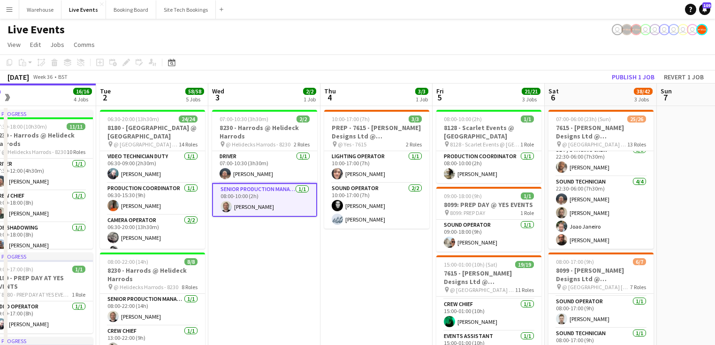
click at [258, 197] on app-card-role "Senior Production Manager [DATE] 08:00-10:00 (2h) [PERSON_NAME]" at bounding box center [264, 200] width 105 height 34
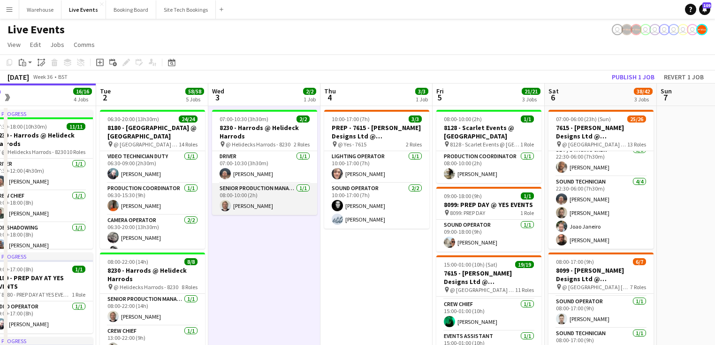
click at [257, 194] on app-card-role "Senior Production Manager [DATE] 08:00-10:00 (2h) [PERSON_NAME]" at bounding box center [264, 199] width 105 height 32
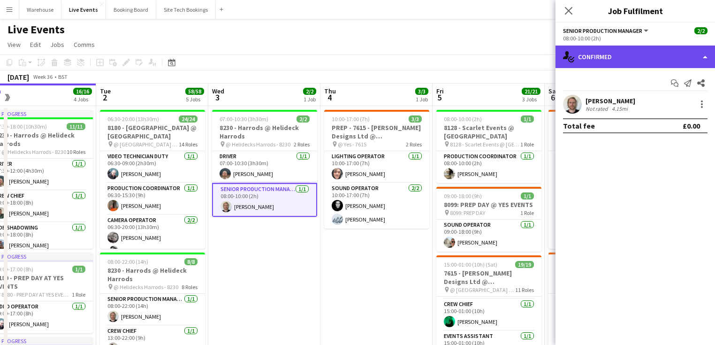
click at [619, 60] on div "single-neutral-actions-check-2 Confirmed" at bounding box center [634, 57] width 159 height 23
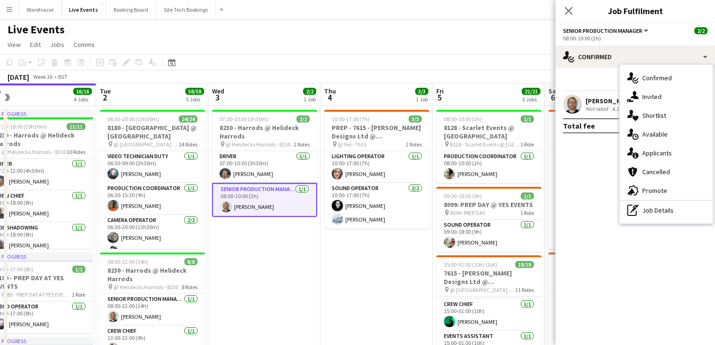
click at [600, 30] on span "Senior Production Manager" at bounding box center [602, 30] width 79 height 7
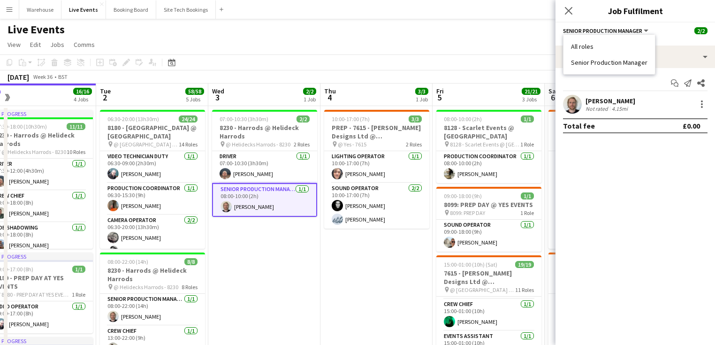
click at [668, 195] on mat-expansion-panel "check Confirmed Start chat Send notification Share [PERSON_NAME] Not rated 4.15…" at bounding box center [634, 206] width 159 height 277
click at [609, 101] on div "[PERSON_NAME]" at bounding box center [610, 101] width 50 height 8
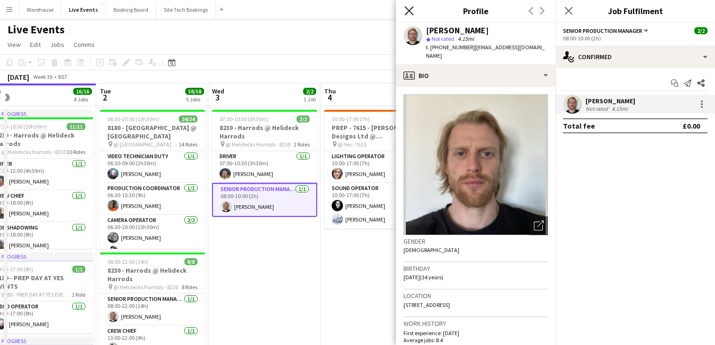
click at [410, 8] on icon "Close pop-in" at bounding box center [408, 10] width 9 height 9
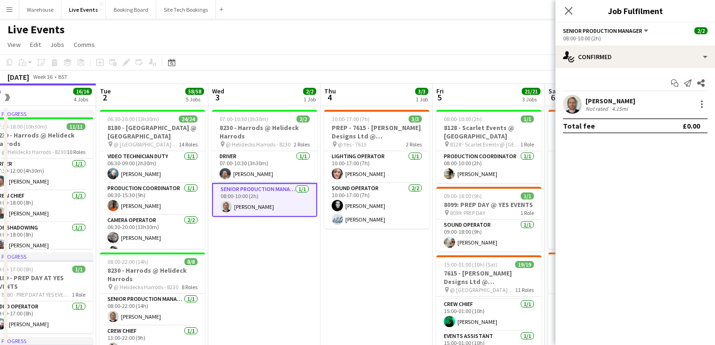
click at [666, 41] on div "08:00-10:00 (2h)" at bounding box center [635, 38] width 144 height 7
click at [564, 9] on icon "Close pop-in" at bounding box center [568, 10] width 9 height 9
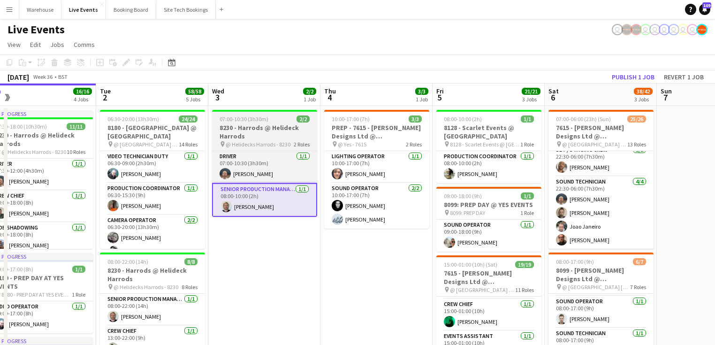
click at [268, 132] on h3 "8230 - Harrods @ Helideck Harrods" at bounding box center [264, 131] width 105 height 17
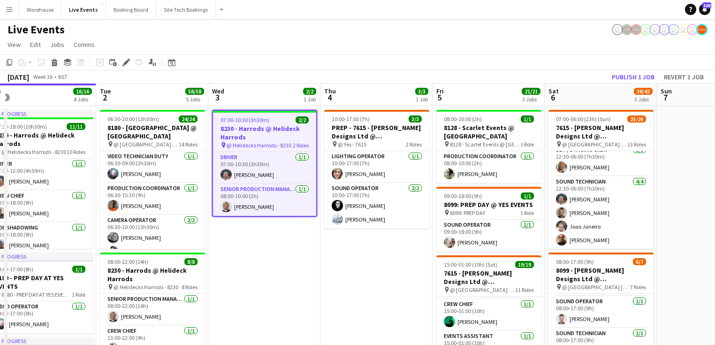
scroll to position [0, 240]
click at [126, 65] on icon "Edit" at bounding box center [126, 63] width 8 height 8
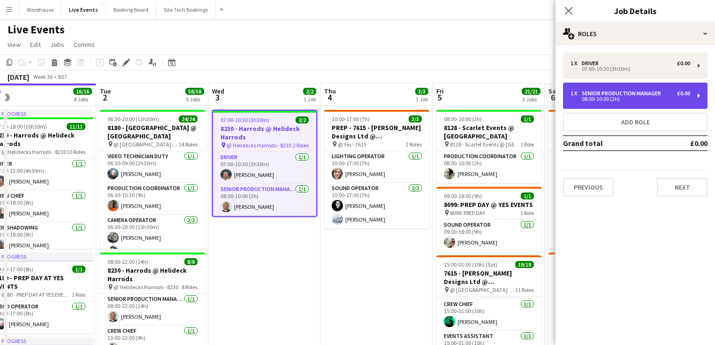
click at [605, 97] on div "08:00-10:00 (2h)" at bounding box center [630, 99] width 120 height 5
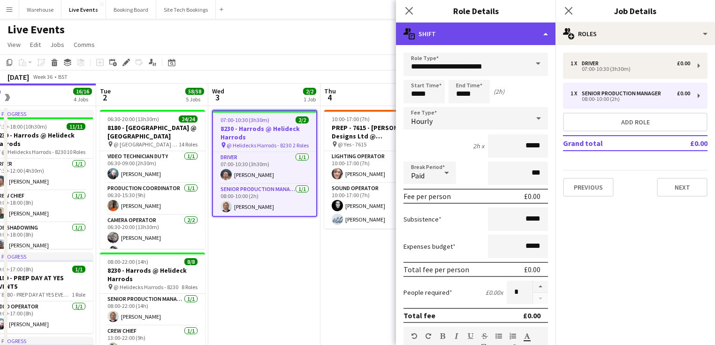
click at [474, 30] on div "multiple-actions-text Shift" at bounding box center [475, 34] width 159 height 23
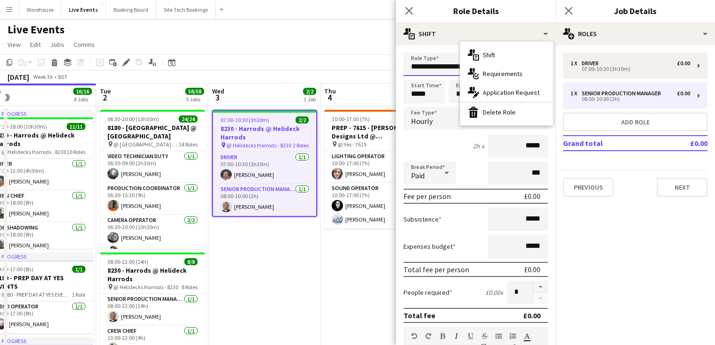
click at [433, 57] on input "**********" at bounding box center [475, 64] width 144 height 23
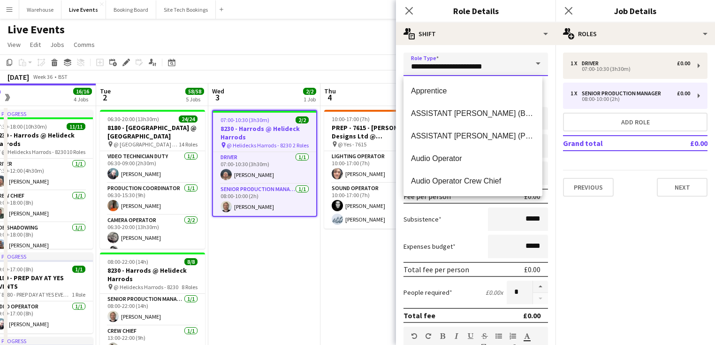
click at [427, 67] on input "**********" at bounding box center [475, 64] width 144 height 23
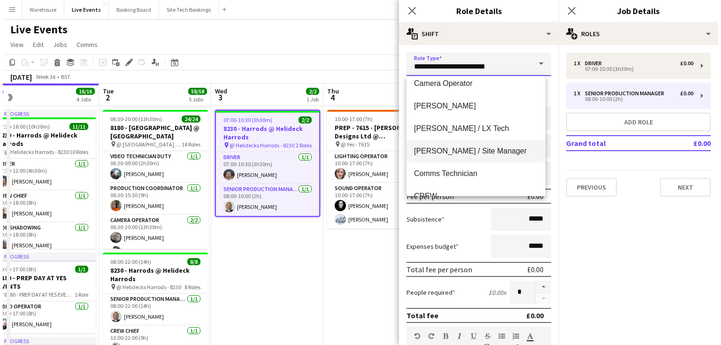
scroll to position [225, 0]
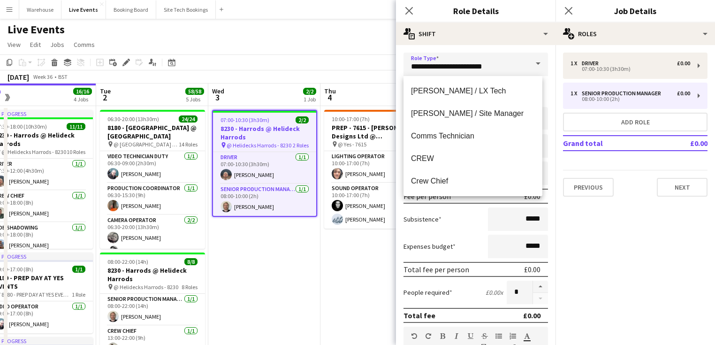
click at [446, 180] on span "Crew Chief" at bounding box center [473, 180] width 124 height 9
type input "**********"
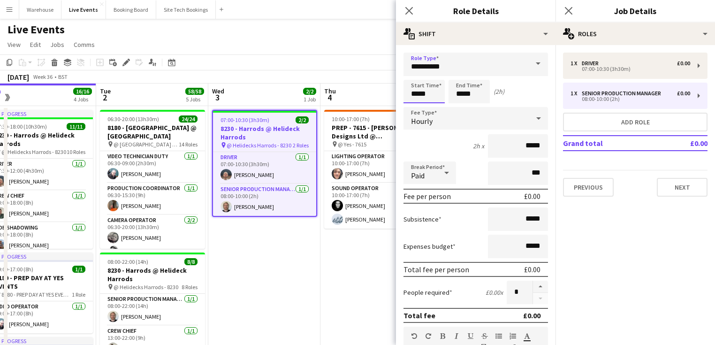
click at [416, 89] on input "*****" at bounding box center [423, 91] width 41 height 23
click at [464, 91] on input "*****" at bounding box center [468, 91] width 41 height 23
click at [460, 73] on div at bounding box center [459, 74] width 19 height 9
type input "*****"
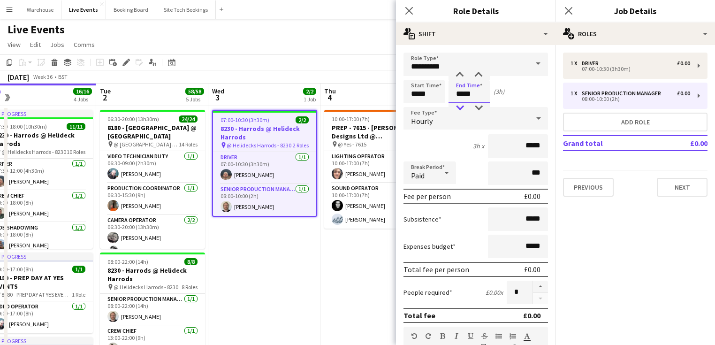
click at [458, 107] on div at bounding box center [459, 107] width 19 height 9
click at [418, 123] on span "Hourly" at bounding box center [422, 120] width 22 height 9
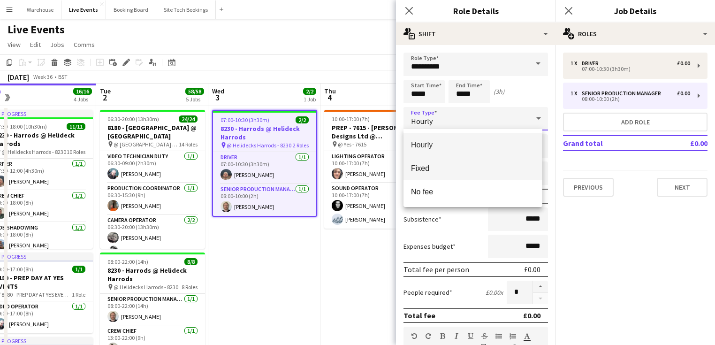
click at [436, 169] on span "Fixed" at bounding box center [473, 168] width 124 height 9
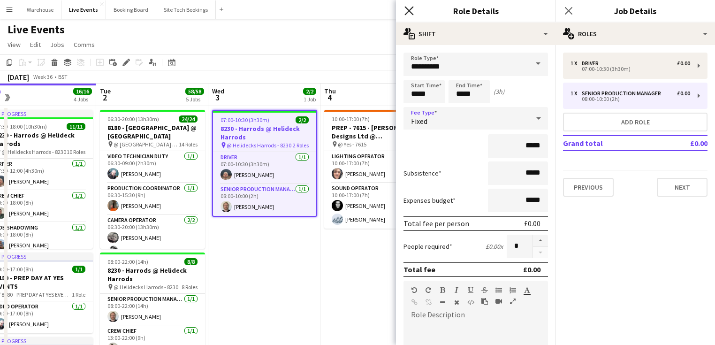
click at [410, 12] on icon at bounding box center [408, 10] width 9 height 9
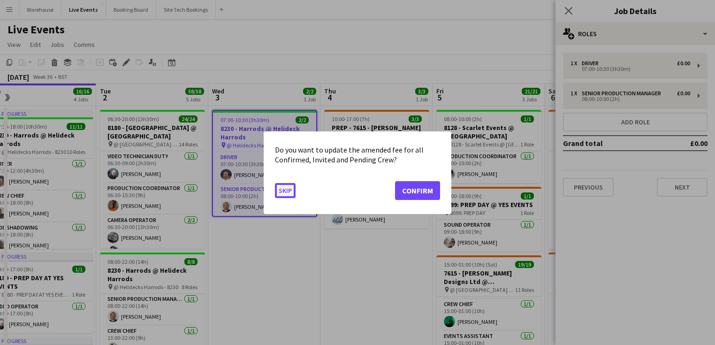
click at [289, 193] on button "Skip" at bounding box center [285, 189] width 21 height 15
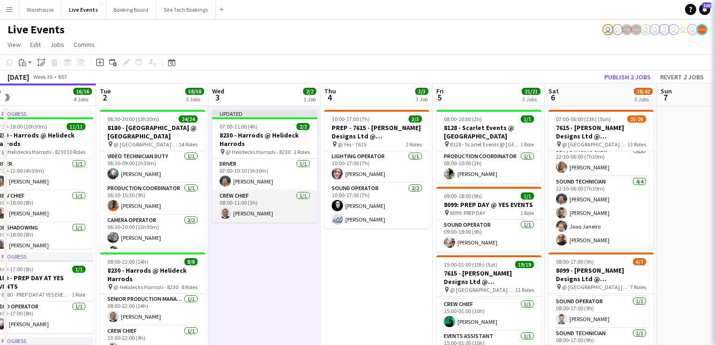
click at [250, 208] on app-card-role "Crew Chief [DATE] 08:00-11:00 (3h) [PERSON_NAME]" at bounding box center [264, 206] width 105 height 32
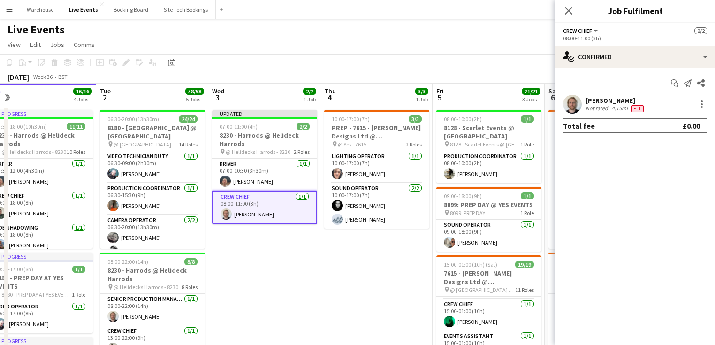
click at [710, 107] on div "[PERSON_NAME] Not rated 4.15mi Fee" at bounding box center [634, 104] width 159 height 19
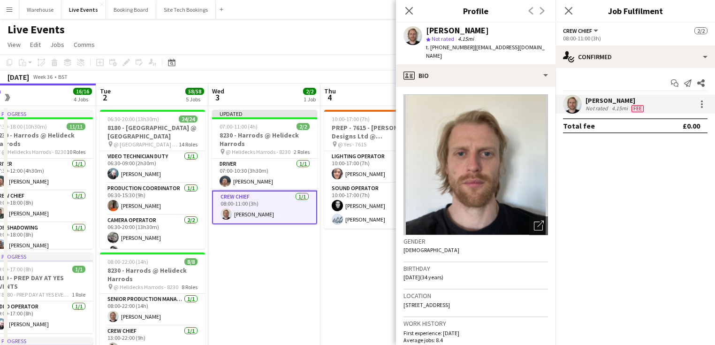
drag, startPoint x: 410, startPoint y: 10, endPoint x: 454, endPoint y: 23, distance: 45.9
click at [410, 9] on icon at bounding box center [409, 11] width 8 height 8
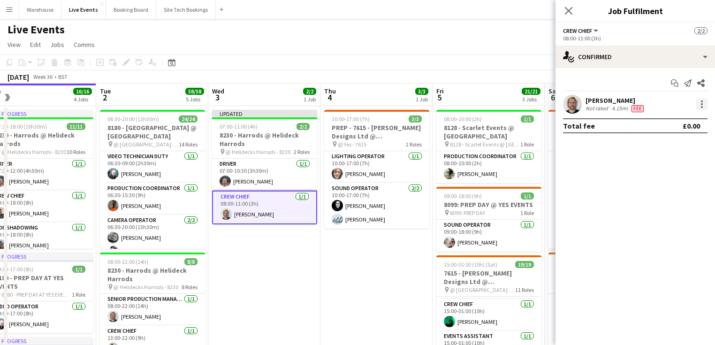
click at [699, 102] on div at bounding box center [701, 104] width 11 height 11
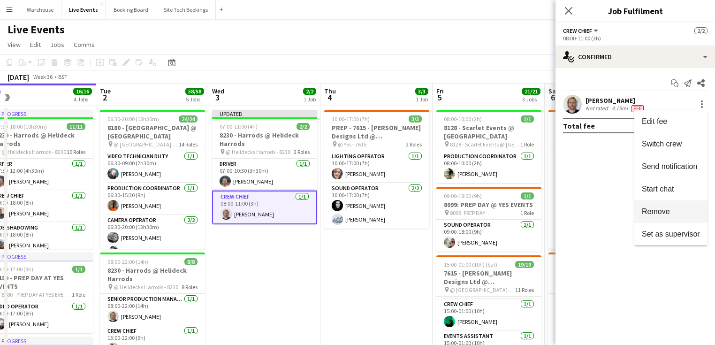
click at [658, 210] on span "Remove" at bounding box center [656, 211] width 28 height 8
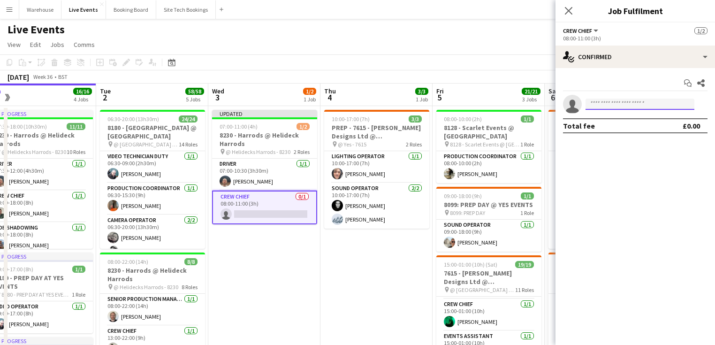
click at [632, 105] on input at bounding box center [639, 104] width 109 height 11
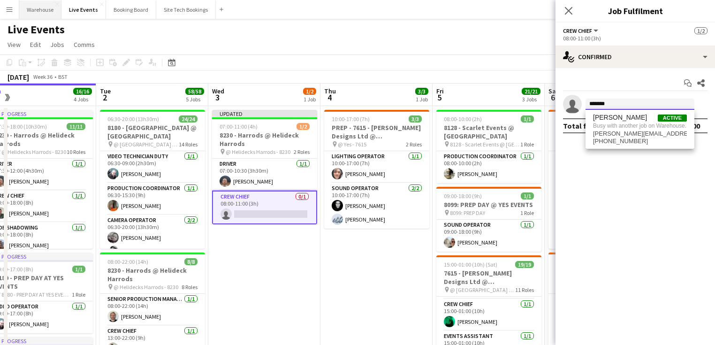
type input "*******"
click at [34, 10] on button "Warehouse Close" at bounding box center [40, 9] width 42 height 18
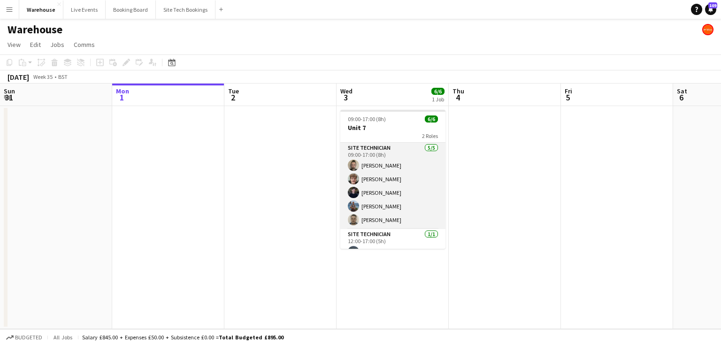
click at [365, 144] on app-card-role "Site Technician [DATE] 09:00-17:00 (8h) [PERSON_NAME] [PERSON_NAME] [PERSON_NAM…" at bounding box center [392, 186] width 105 height 86
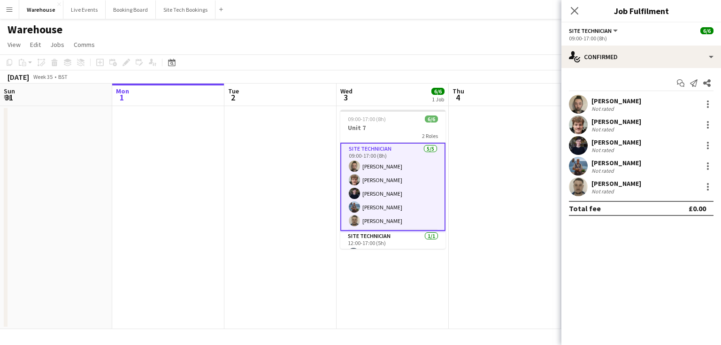
click at [572, 8] on icon "Close pop-in" at bounding box center [574, 11] width 8 height 8
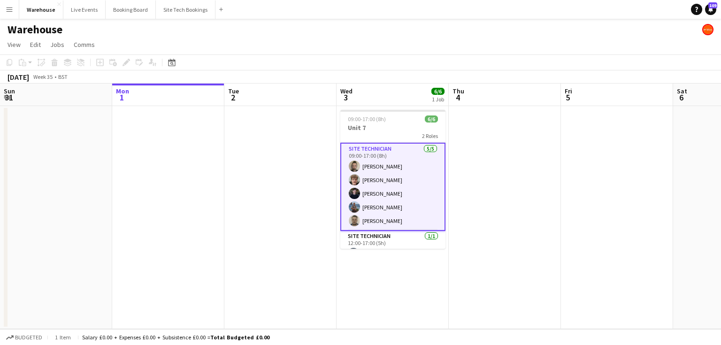
click at [504, 150] on app-date-cell at bounding box center [504, 217] width 112 height 223
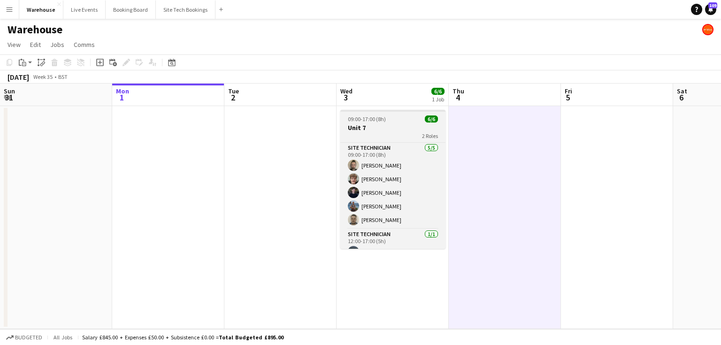
click at [387, 126] on h3 "Unit 7" at bounding box center [392, 127] width 105 height 8
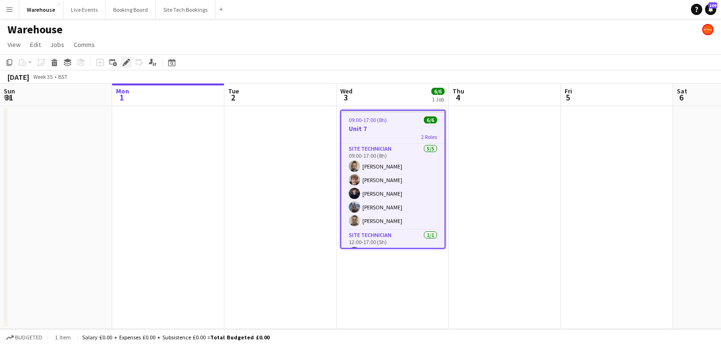
click at [126, 64] on icon at bounding box center [125, 62] width 5 height 5
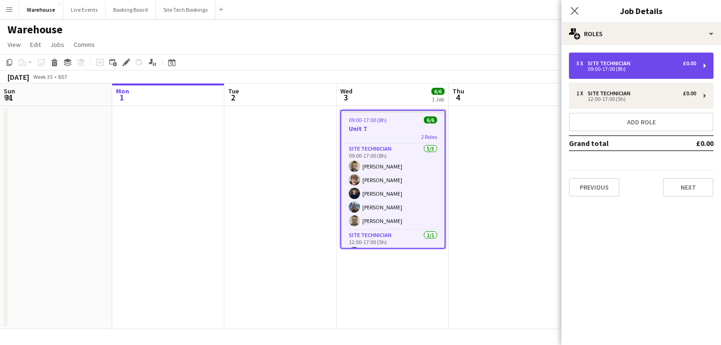
click at [609, 71] on div "09:00-17:00 (8h)" at bounding box center [636, 69] width 120 height 5
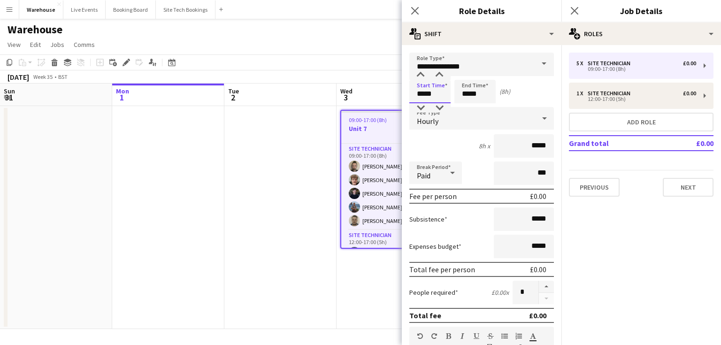
click at [433, 96] on input "*****" at bounding box center [429, 91] width 41 height 23
click at [418, 78] on div at bounding box center [420, 74] width 19 height 9
type input "*****"
click at [418, 78] on div at bounding box center [420, 74] width 19 height 9
click at [417, 9] on icon "Close pop-in" at bounding box center [414, 10] width 9 height 9
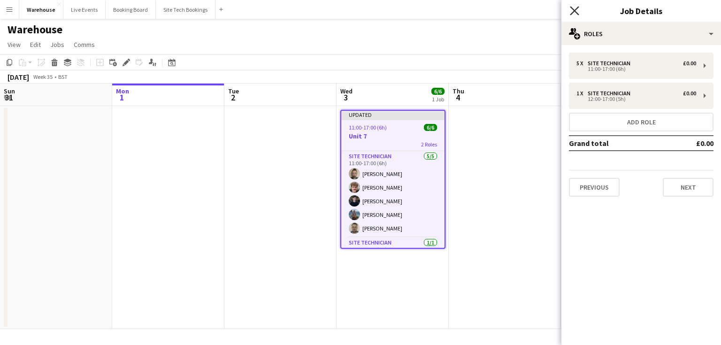
click at [573, 10] on icon at bounding box center [573, 10] width 9 height 9
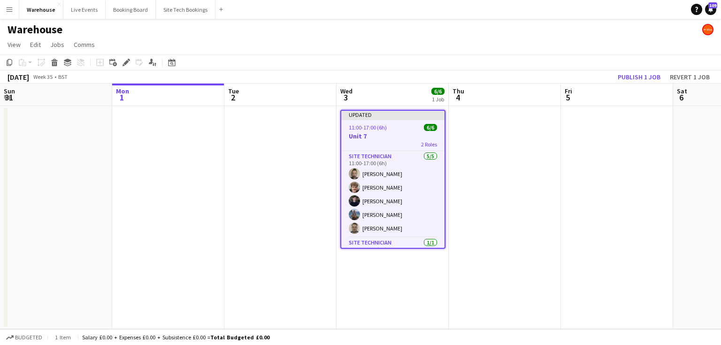
click at [387, 137] on h3 "Unit 7" at bounding box center [392, 136] width 103 height 8
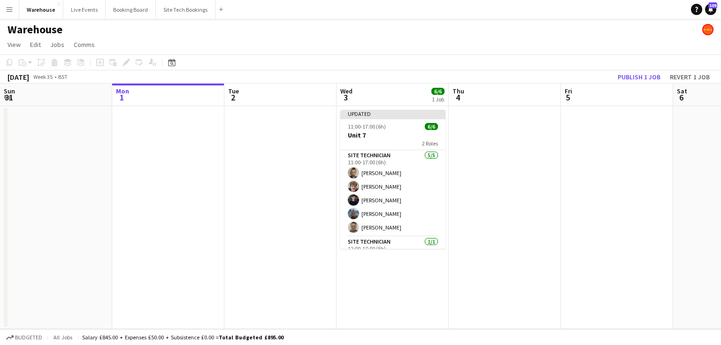
click at [222, 193] on app-calendar-viewport "Fri 29 Sat 30 Sun 31 Mon 1 Tue 2 Wed 3 6/6 1 Job Thu 4 Fri 5 Sat 6 Sun 7 Mon 8 …" at bounding box center [360, 206] width 721 height 245
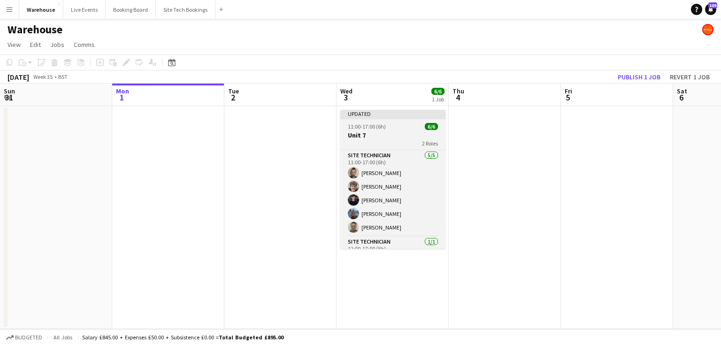
scroll to position [0, 219]
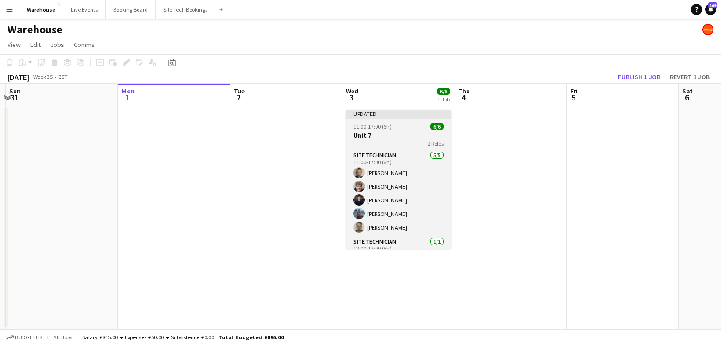
click at [386, 133] on h3 "Unit 7" at bounding box center [398, 135] width 105 height 8
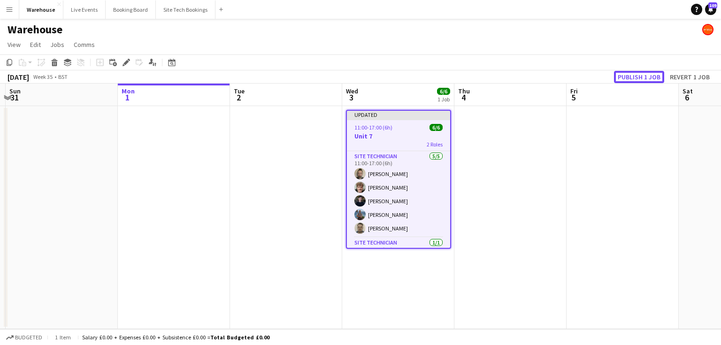
click at [638, 74] on button "Publish 1 job" at bounding box center [639, 77] width 50 height 12
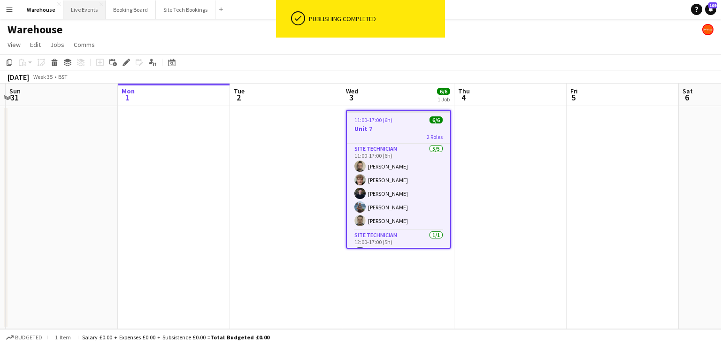
click at [90, 10] on button "Live Events Close" at bounding box center [84, 9] width 42 height 18
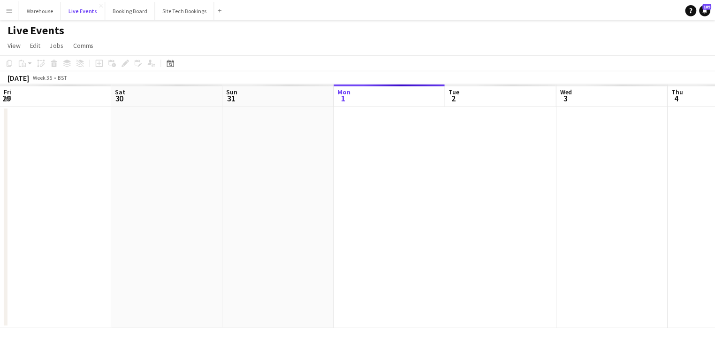
scroll to position [0, 224]
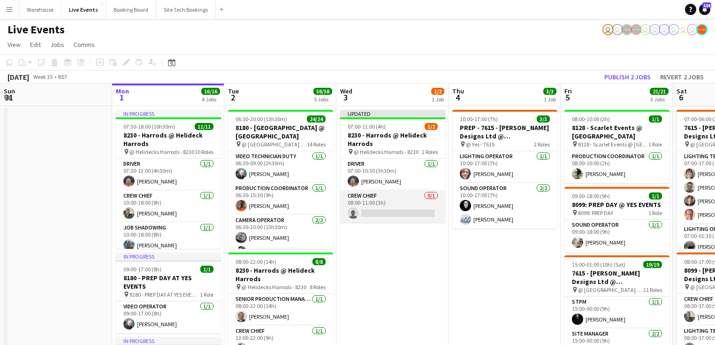
click at [380, 216] on app-card-role "Crew Chief 0/1 08:00-11:00 (3h) single-neutral-actions" at bounding box center [392, 206] width 105 height 32
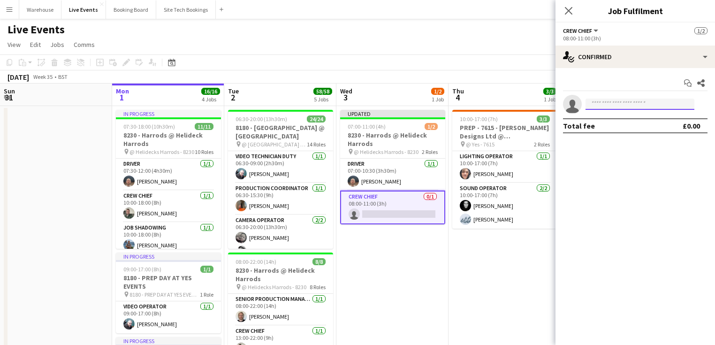
click at [657, 101] on input at bounding box center [639, 104] width 109 height 11
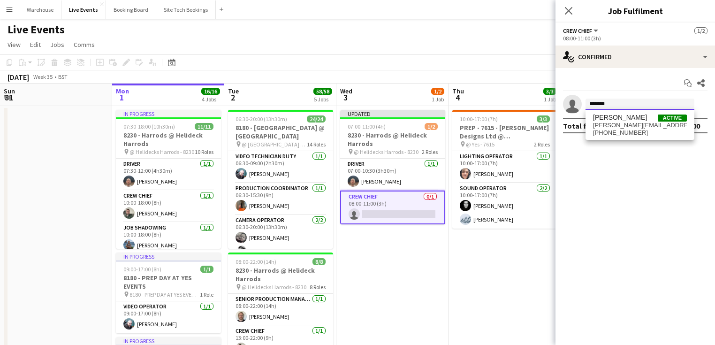
type input "*******"
click at [656, 123] on span "[PERSON_NAME][EMAIL_ADDRESS][DOMAIN_NAME]" at bounding box center [640, 125] width 94 height 8
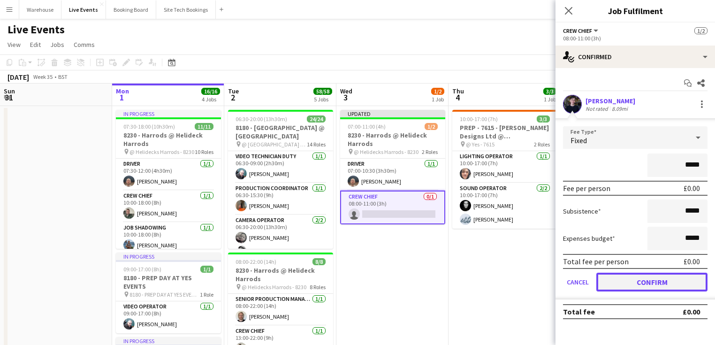
click at [643, 278] on button "Confirm" at bounding box center [651, 282] width 111 height 19
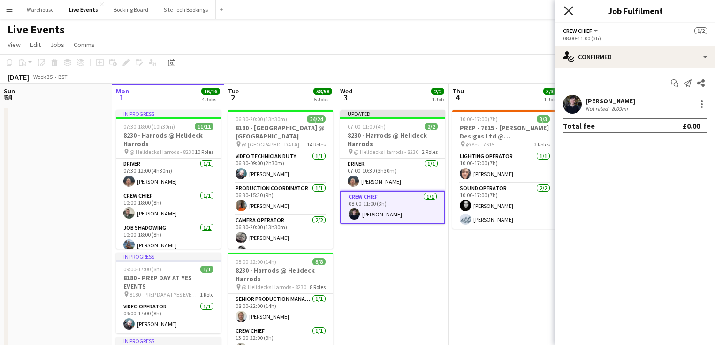
click at [569, 8] on icon "Close pop-in" at bounding box center [568, 10] width 9 height 9
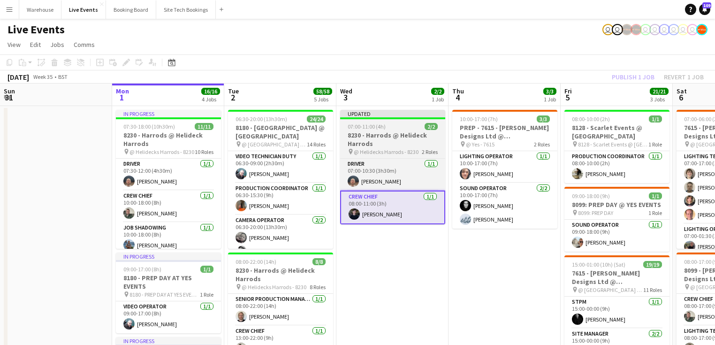
scroll to position [0, 223]
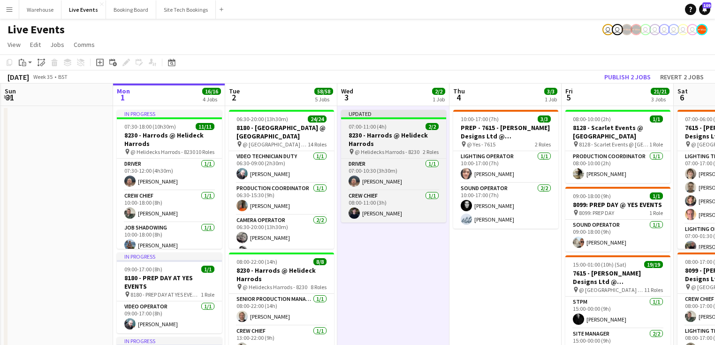
click at [373, 140] on h3 "8230 - Harrods @ Helideck Harrods" at bounding box center [393, 139] width 105 height 17
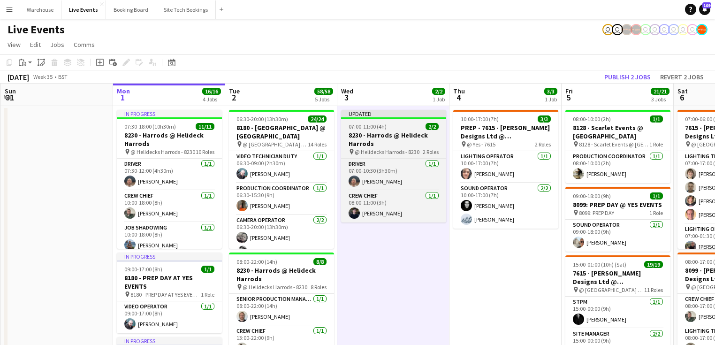
click at [385, 151] on span "@ Helidecks Harrods - 8230" at bounding box center [387, 151] width 65 height 7
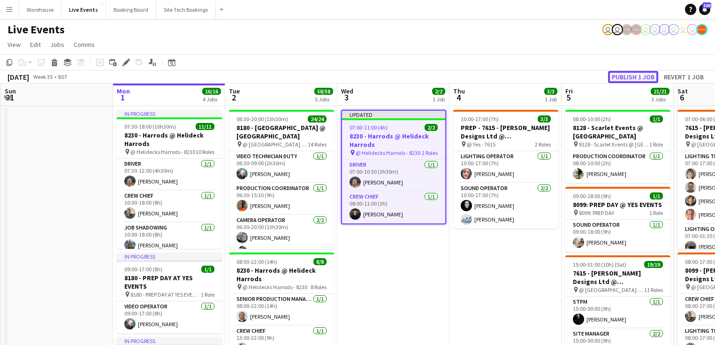
click at [644, 79] on button "Publish 1 job" at bounding box center [633, 77] width 50 height 12
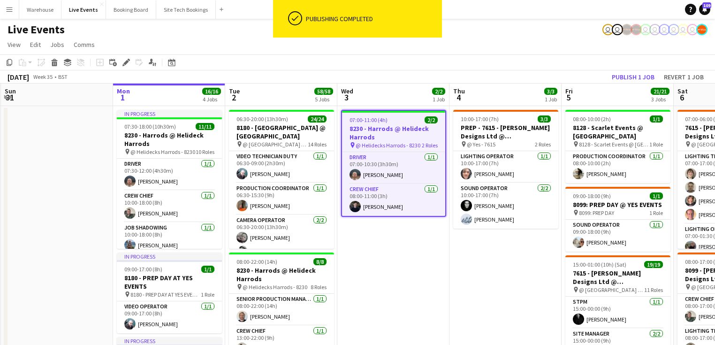
click at [380, 123] on app-job-card "07:00-11:00 (4h) 2/2 8230 - Harrods @ Helideck Harrods pin @ Helidecks Harrods …" at bounding box center [393, 163] width 105 height 107
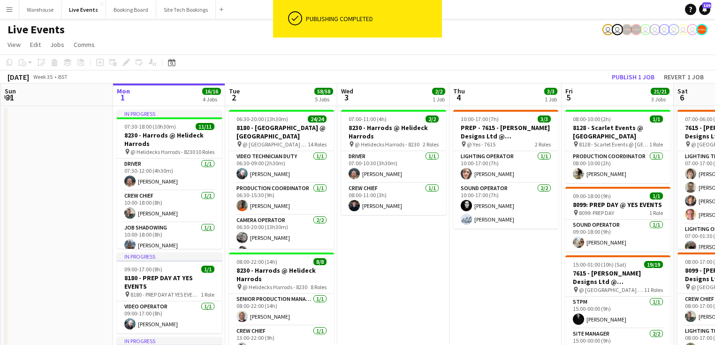
drag, startPoint x: 388, startPoint y: 278, endPoint x: 379, endPoint y: 240, distance: 39.1
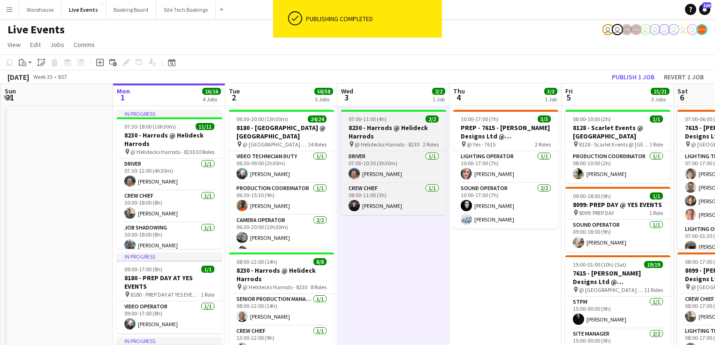
click at [359, 119] on span "07:00-11:00 (4h)" at bounding box center [368, 118] width 38 height 7
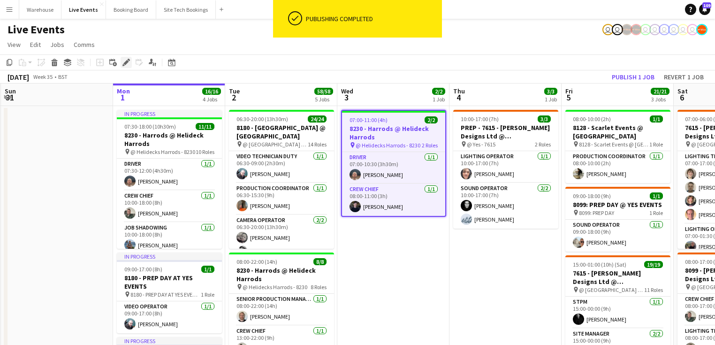
click at [125, 62] on icon at bounding box center [125, 62] width 5 height 5
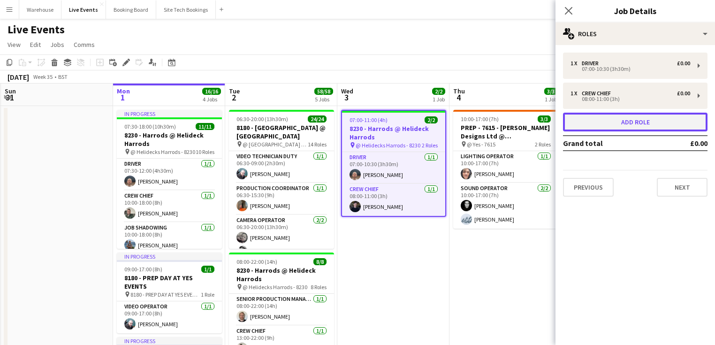
click at [621, 122] on button "Add role" at bounding box center [635, 122] width 144 height 19
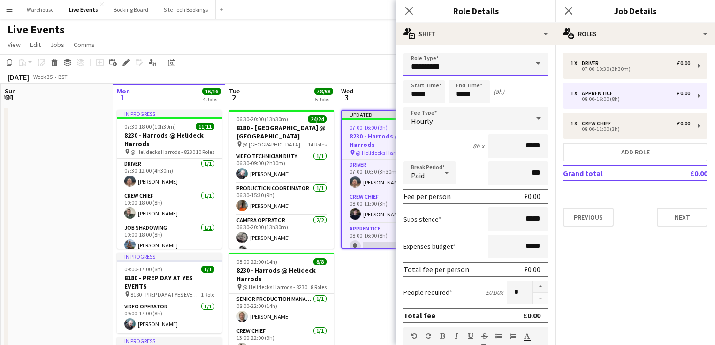
click at [444, 67] on input "**********" at bounding box center [475, 64] width 144 height 23
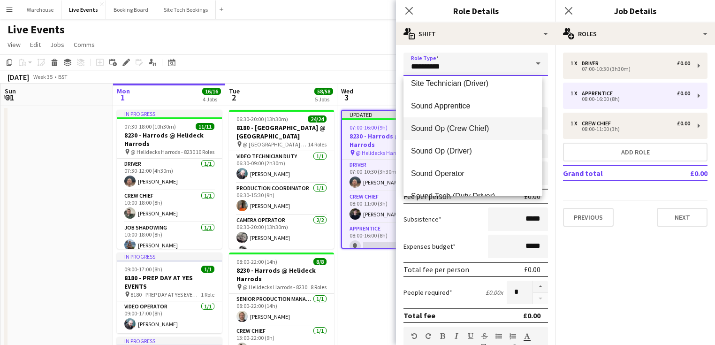
scroll to position [1839, 0]
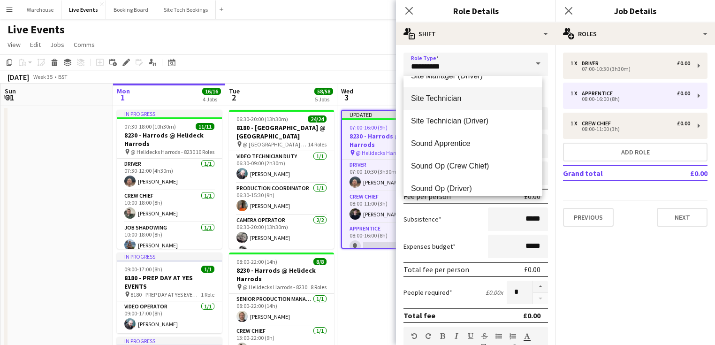
click at [458, 97] on span "Site Technician" at bounding box center [473, 98] width 124 height 9
type input "**********"
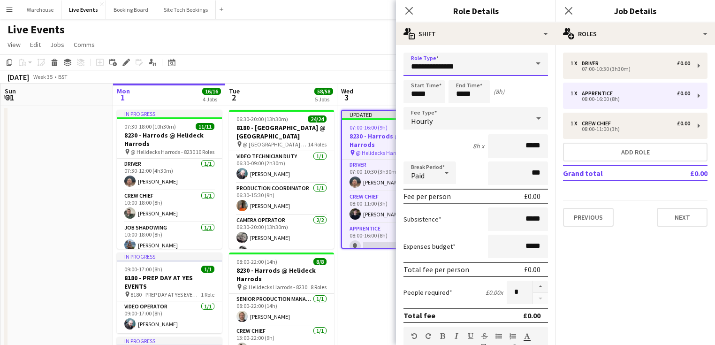
scroll to position [75, 0]
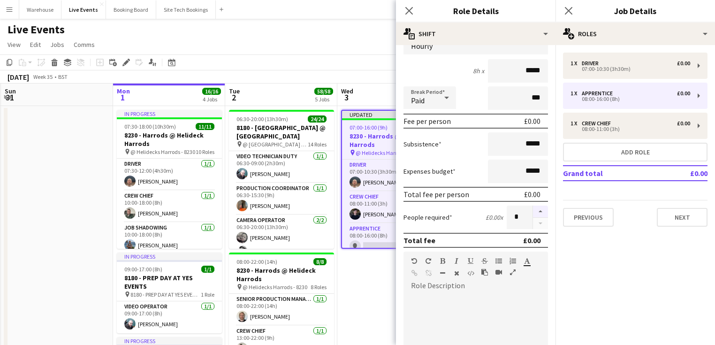
click at [539, 210] on button "button" at bounding box center [540, 211] width 15 height 12
click at [534, 209] on button "button" at bounding box center [540, 211] width 15 height 12
type input "*"
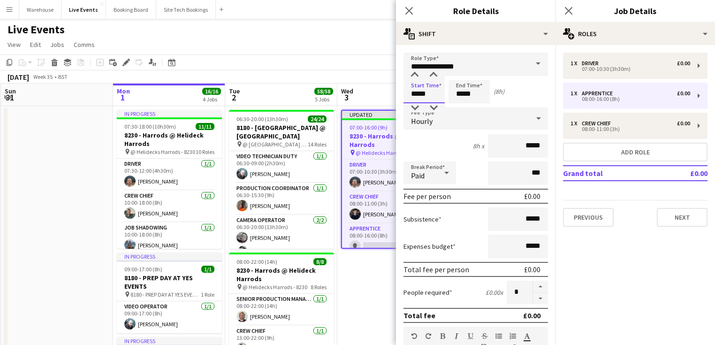
click at [425, 91] on input "*****" at bounding box center [423, 91] width 41 height 23
click at [473, 93] on input "*****" at bounding box center [468, 91] width 41 height 23
click at [458, 108] on div at bounding box center [459, 107] width 19 height 9
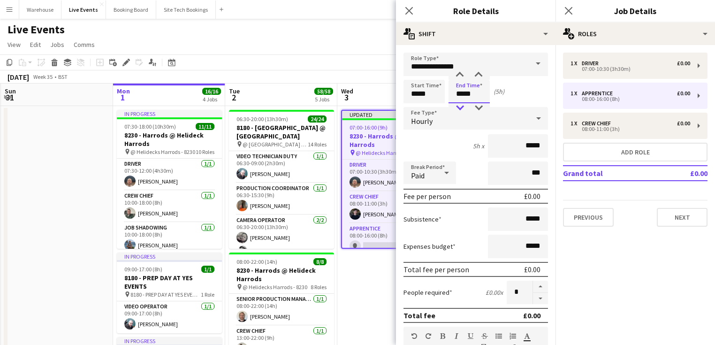
click at [458, 108] on div at bounding box center [459, 107] width 19 height 9
type input "*****"
click at [458, 108] on div at bounding box center [459, 107] width 19 height 9
click at [409, 12] on icon "Close pop-in" at bounding box center [408, 10] width 9 height 9
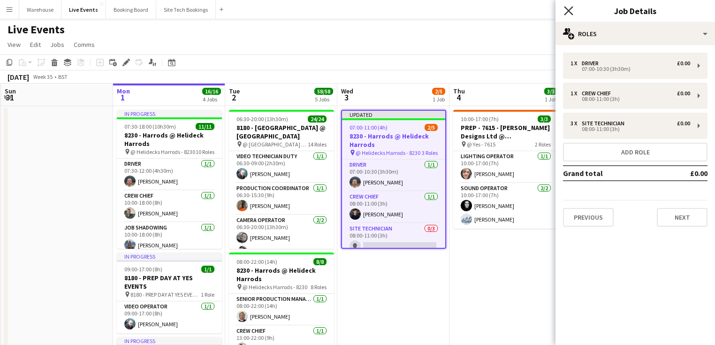
click at [568, 12] on icon at bounding box center [568, 10] width 9 height 9
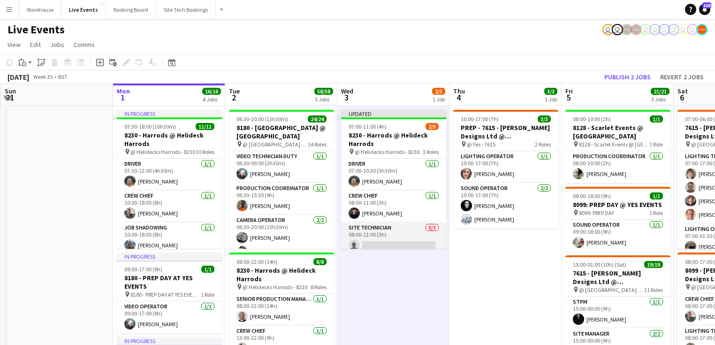
scroll to position [32, 0]
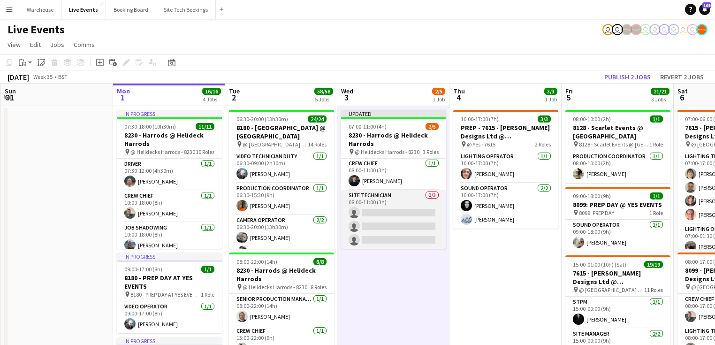
click at [387, 212] on app-card-role "Site Technician 0/3 08:00-11:00 (3h) single-neutral-actions single-neutral-acti…" at bounding box center [393, 219] width 105 height 59
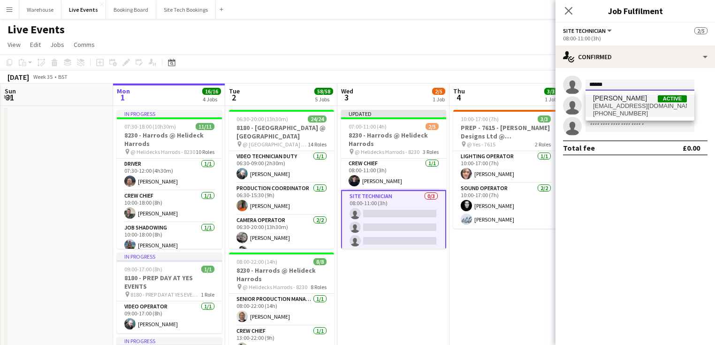
type input "******"
click at [606, 96] on span "[PERSON_NAME]" at bounding box center [620, 98] width 54 height 8
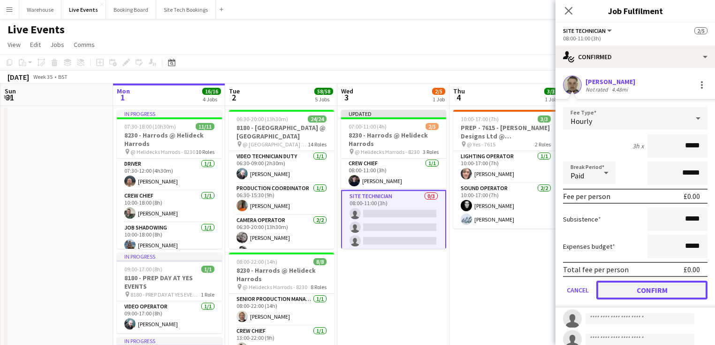
click at [620, 287] on button "Confirm" at bounding box center [651, 290] width 111 height 19
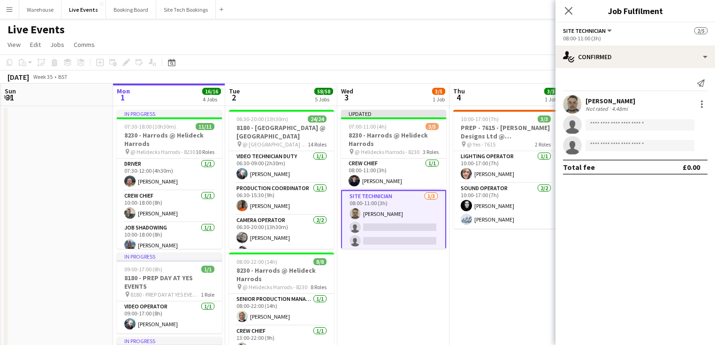
click at [607, 117] on app-invite-slot "single-neutral-actions" at bounding box center [634, 124] width 159 height 19
click at [607, 124] on input at bounding box center [639, 124] width 109 height 11
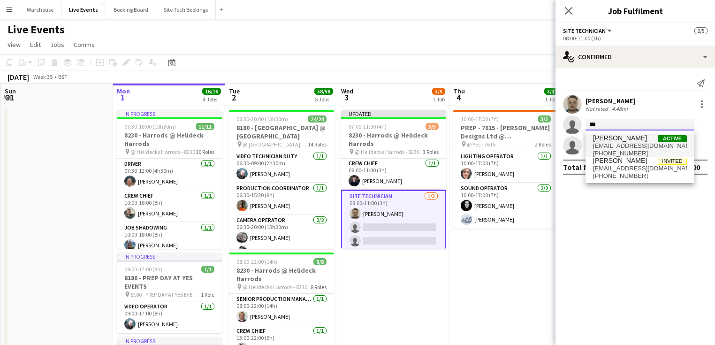
type input "***"
click at [610, 140] on span "[PERSON_NAME]" at bounding box center [620, 138] width 54 height 8
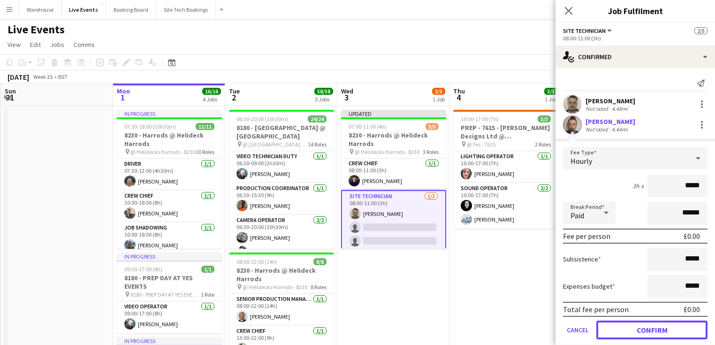
click at [640, 325] on button "Confirm" at bounding box center [651, 329] width 111 height 19
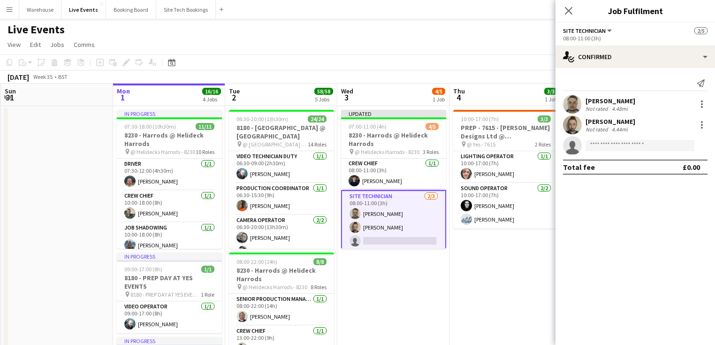
click at [569, 125] on app-user-avatar at bounding box center [572, 124] width 19 height 19
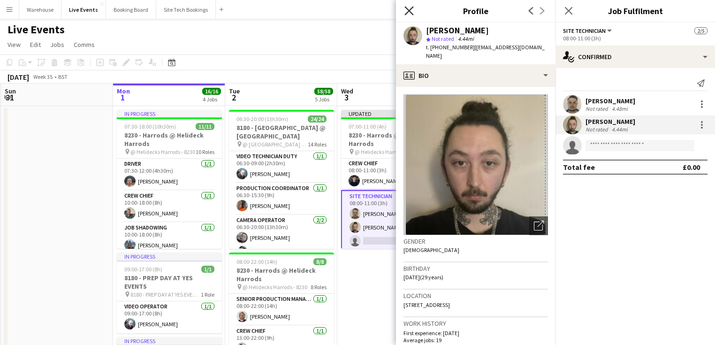
click at [413, 9] on icon "Close pop-in" at bounding box center [408, 10] width 9 height 9
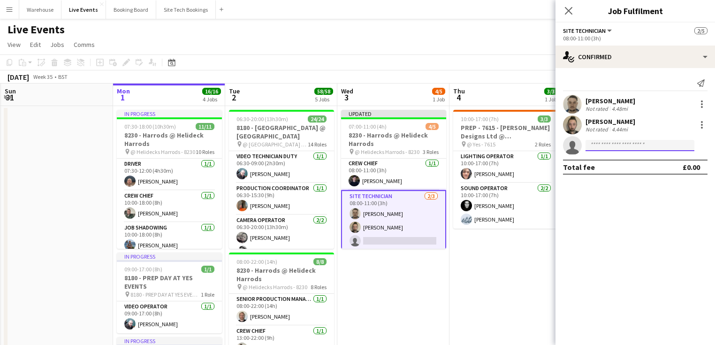
click at [627, 144] on input at bounding box center [639, 145] width 109 height 11
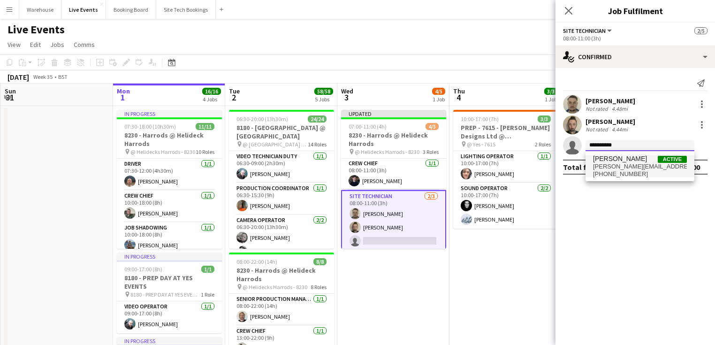
type input "**********"
click at [622, 164] on span "[PERSON_NAME][EMAIL_ADDRESS][DOMAIN_NAME]" at bounding box center [640, 167] width 94 height 8
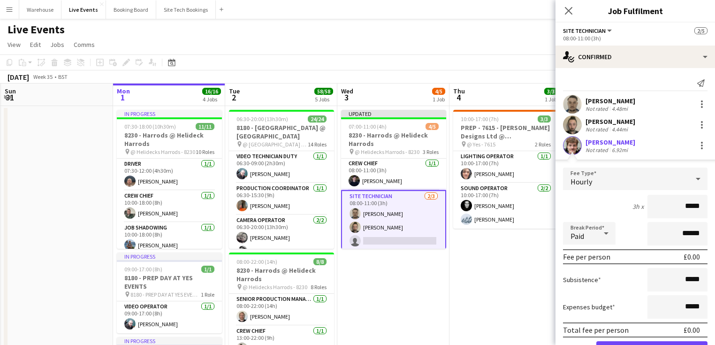
scroll to position [38, 0]
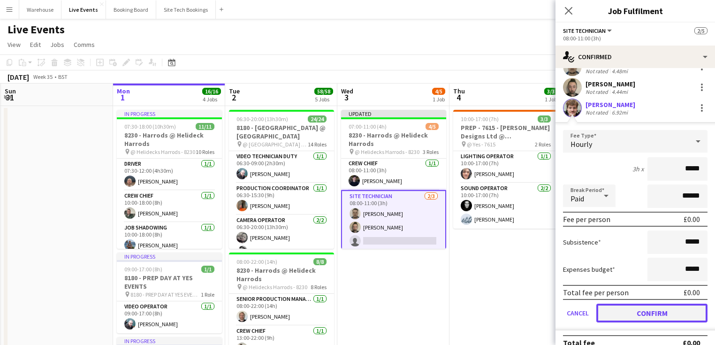
click at [648, 310] on button "Confirm" at bounding box center [651, 313] width 111 height 19
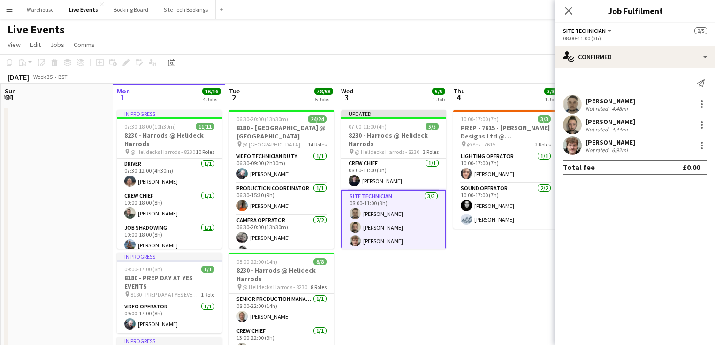
scroll to position [0, 0]
click at [570, 149] on app-user-avatar at bounding box center [572, 145] width 19 height 19
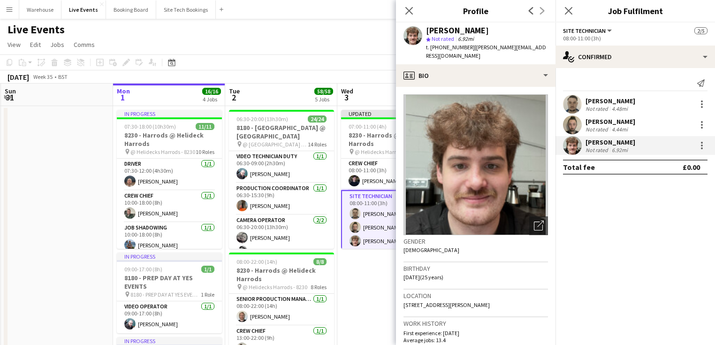
click at [574, 126] on app-user-avatar at bounding box center [572, 124] width 19 height 19
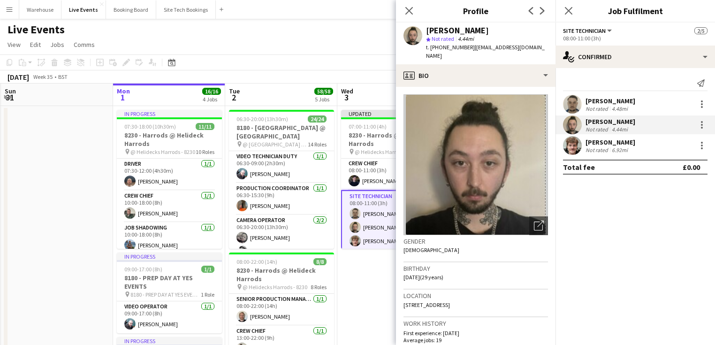
click at [569, 105] on app-user-avatar at bounding box center [572, 104] width 19 height 19
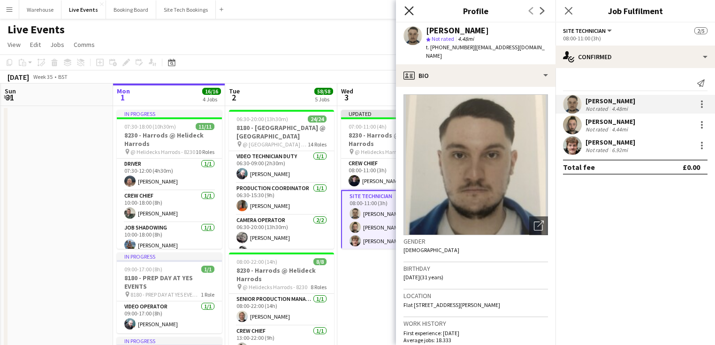
click at [407, 10] on icon "Close pop-in" at bounding box center [408, 10] width 9 height 9
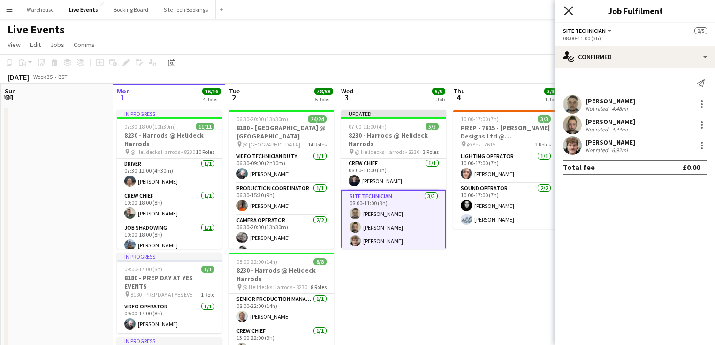
click at [572, 12] on icon "Close pop-in" at bounding box center [568, 10] width 9 height 9
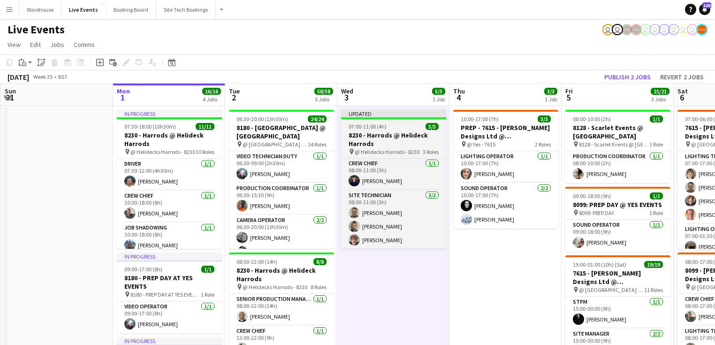
click at [402, 139] on h3 "8230 - Harrods @ Helideck Harrods" at bounding box center [393, 139] width 105 height 17
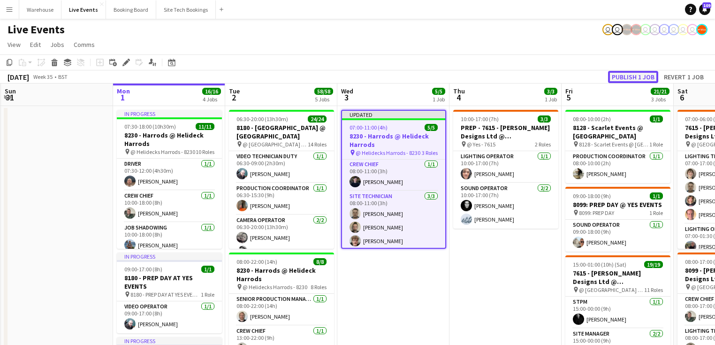
click at [620, 75] on button "Publish 1 job" at bounding box center [633, 77] width 50 height 12
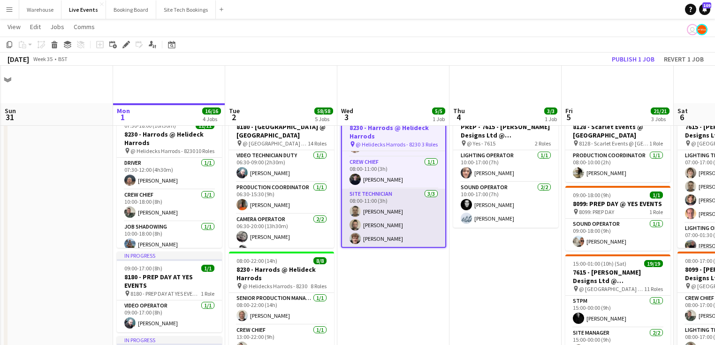
scroll to position [38, 0]
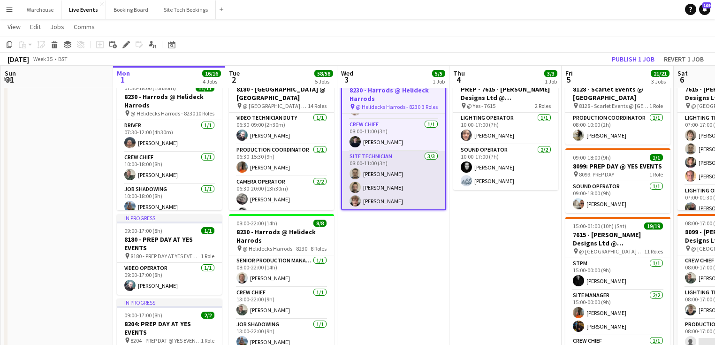
click at [375, 153] on app-card-role "Site Technician [DATE] 08:00-11:00 (3h) [PERSON_NAME] [PERSON_NAME] [PERSON_NAM…" at bounding box center [393, 180] width 103 height 59
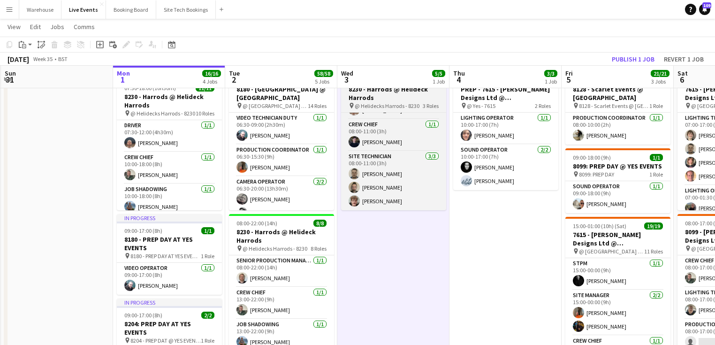
click at [383, 96] on h3 "8230 - Harrods @ Helideck Harrods" at bounding box center [393, 93] width 105 height 17
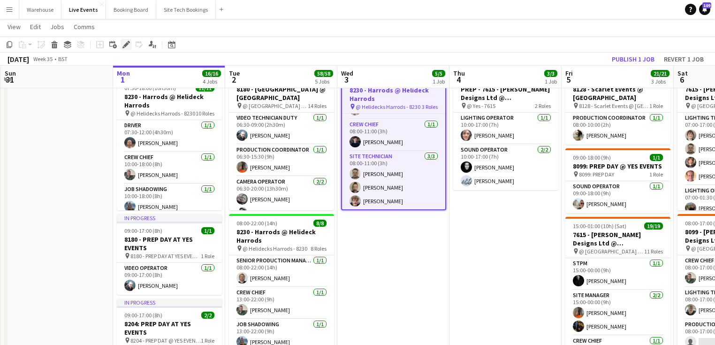
click at [123, 42] on icon "Edit" at bounding box center [126, 45] width 8 height 8
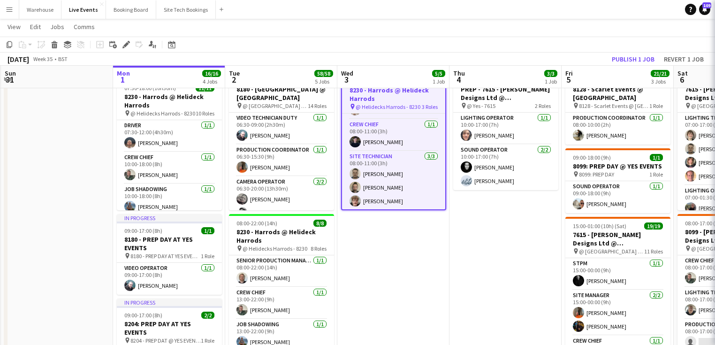
scroll to position [25, 0]
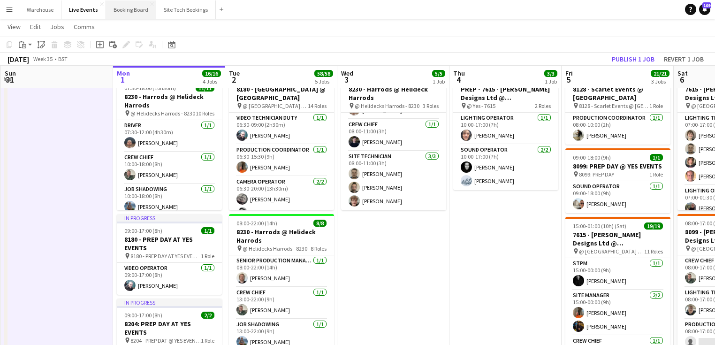
click at [120, 10] on button "Booking Board Close" at bounding box center [131, 9] width 50 height 18
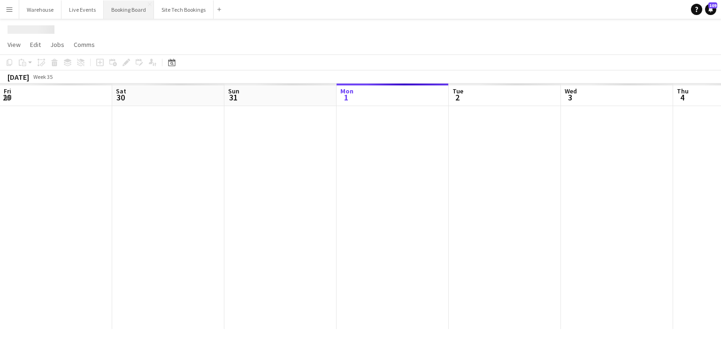
scroll to position [0, 224]
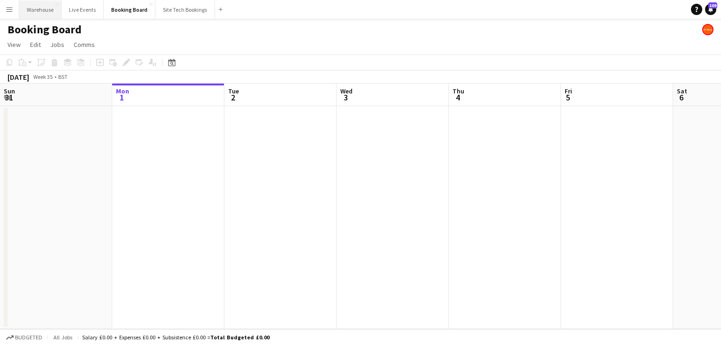
click at [43, 9] on button "Warehouse Close" at bounding box center [40, 9] width 42 height 18
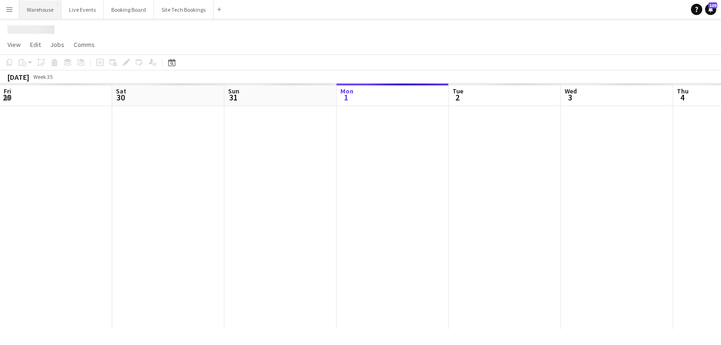
scroll to position [0, 224]
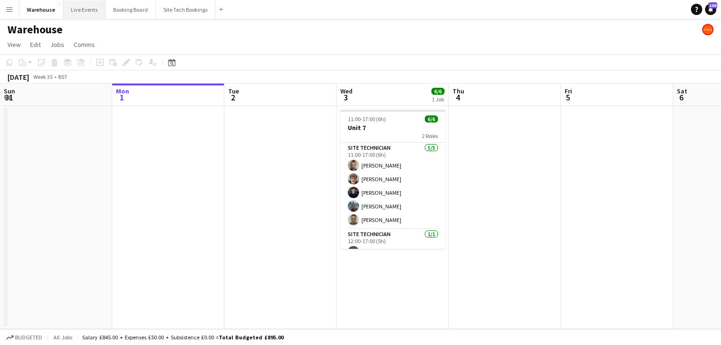
click at [77, 9] on button "Live Events Close" at bounding box center [84, 9] width 42 height 18
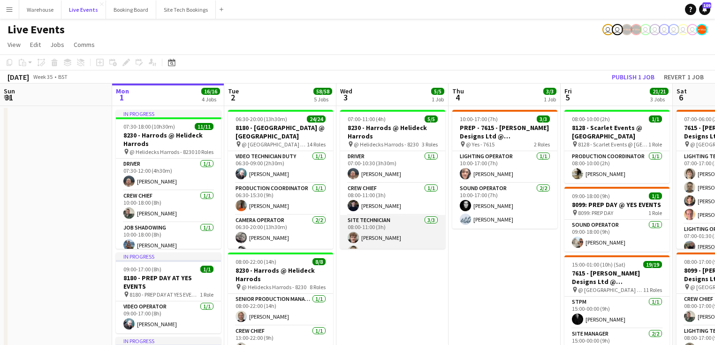
scroll to position [25, 0]
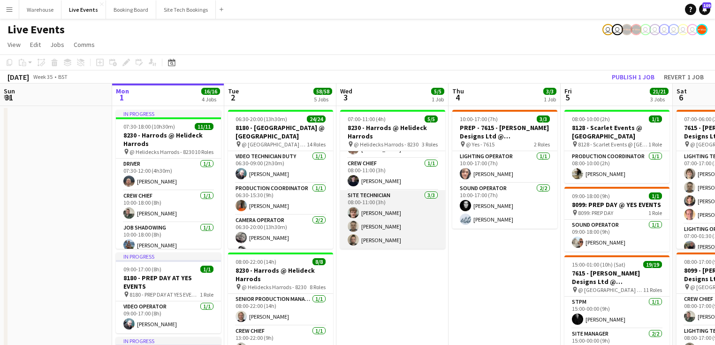
click at [376, 195] on app-card-role "Site Technician [DATE] 08:00-11:00 (3h) [PERSON_NAME] [PERSON_NAME] [PERSON_NAM…" at bounding box center [392, 219] width 105 height 59
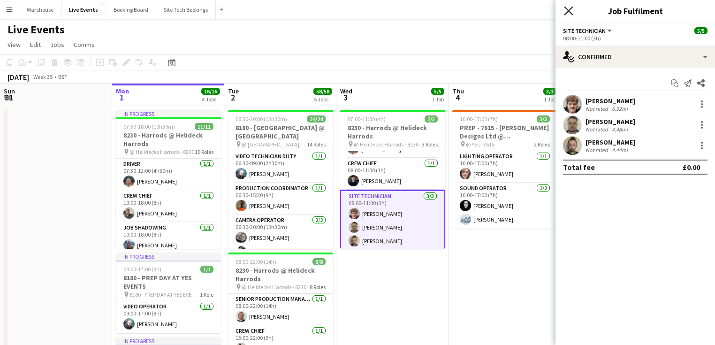
click at [568, 10] on icon at bounding box center [568, 10] width 9 height 9
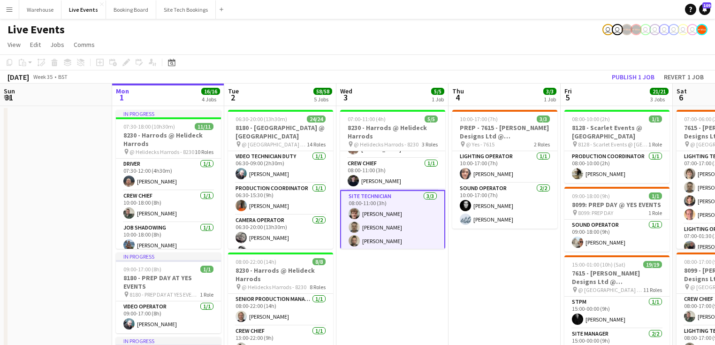
drag, startPoint x: 392, startPoint y: 327, endPoint x: 380, endPoint y: 274, distance: 54.4
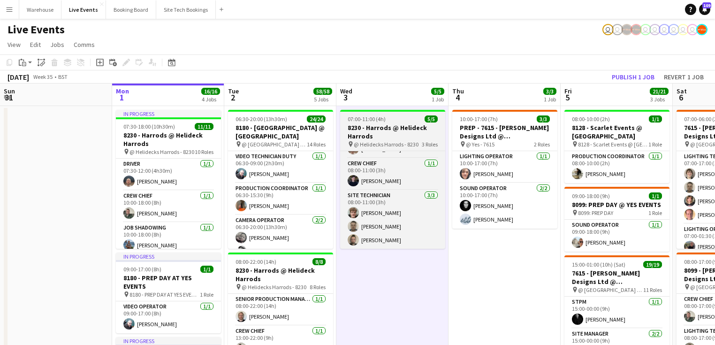
click at [380, 130] on h3 "8230 - Harrods @ Helideck Harrods" at bounding box center [392, 131] width 105 height 17
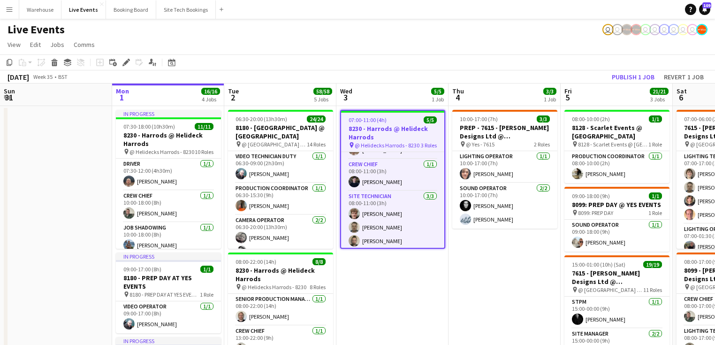
click at [132, 60] on div "Add job Add linked Job Edit Edit linked Job Applicants" at bounding box center [122, 62] width 72 height 11
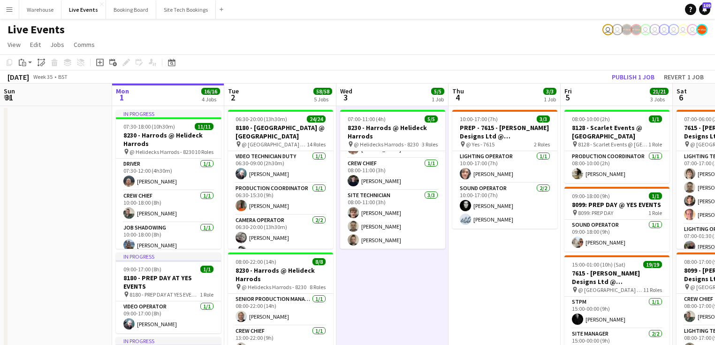
click at [358, 135] on h3 "8230 - Harrods @ Helideck Harrods" at bounding box center [392, 131] width 105 height 17
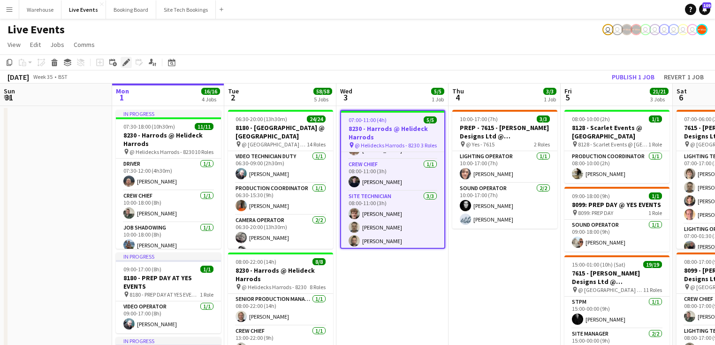
click at [126, 60] on icon "Edit" at bounding box center [126, 63] width 8 height 8
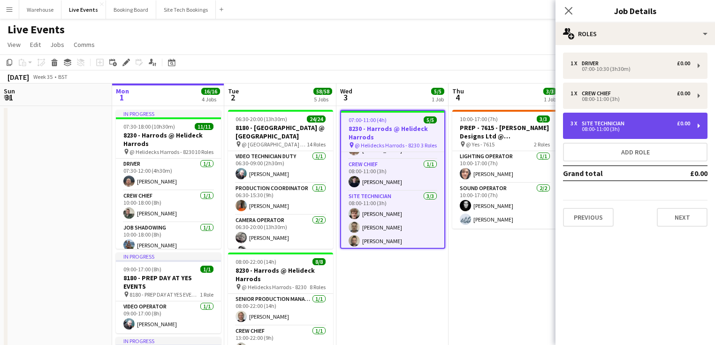
click at [604, 119] on div "3 x Site Technician £0.00 08:00-11:00 (3h)" at bounding box center [635, 126] width 144 height 26
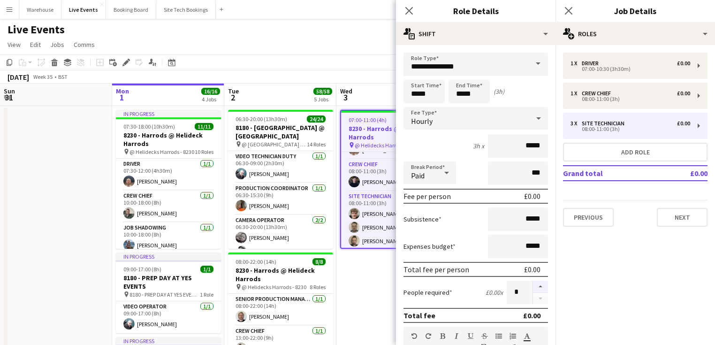
click at [535, 286] on button "button" at bounding box center [540, 287] width 15 height 12
type input "*"
click at [408, 9] on icon at bounding box center [408, 10] width 9 height 9
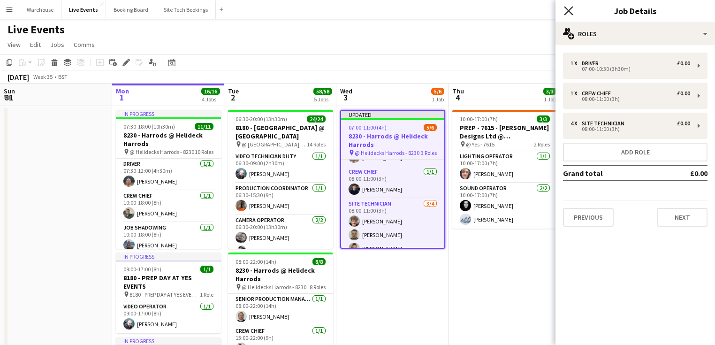
click at [569, 11] on icon at bounding box center [568, 10] width 9 height 9
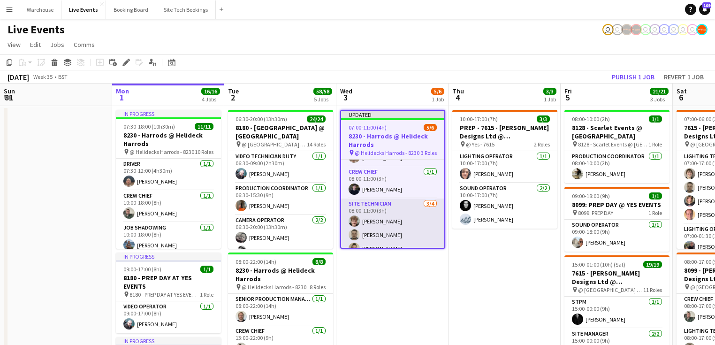
scroll to position [48, 0]
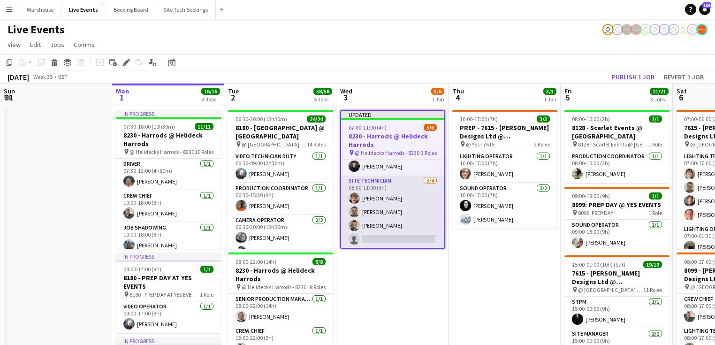
click at [388, 240] on app-card-role "Site Technician [DATE] 08:00-11:00 (3h) [PERSON_NAME] [PERSON_NAME] [PERSON_NAM…" at bounding box center [392, 211] width 103 height 73
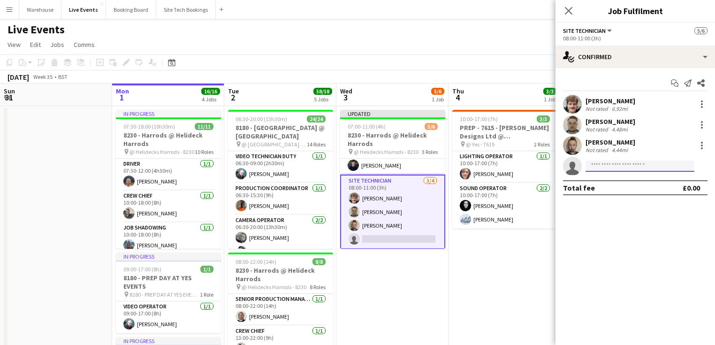
click at [638, 165] on input at bounding box center [639, 165] width 109 height 11
type input "*******"
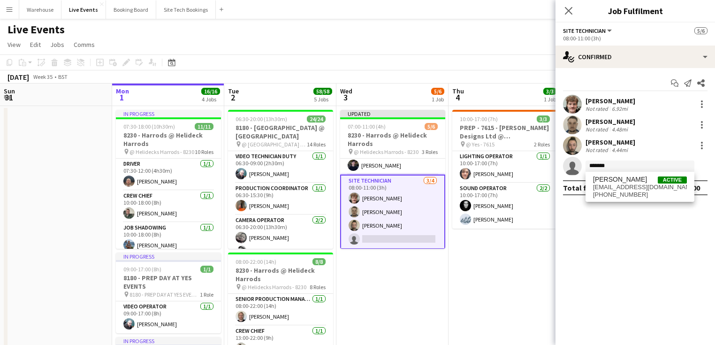
click at [636, 186] on span "[EMAIL_ADDRESS][DOMAIN_NAME]" at bounding box center [640, 187] width 94 height 8
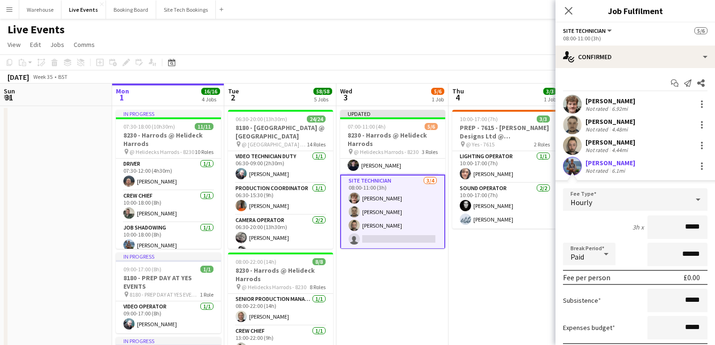
scroll to position [69, 0]
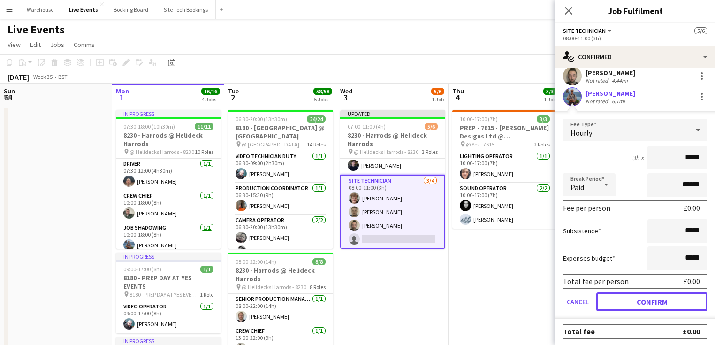
drag, startPoint x: 653, startPoint y: 295, endPoint x: 651, endPoint y: 260, distance: 34.7
click at [653, 295] on button "Confirm" at bounding box center [651, 301] width 111 height 19
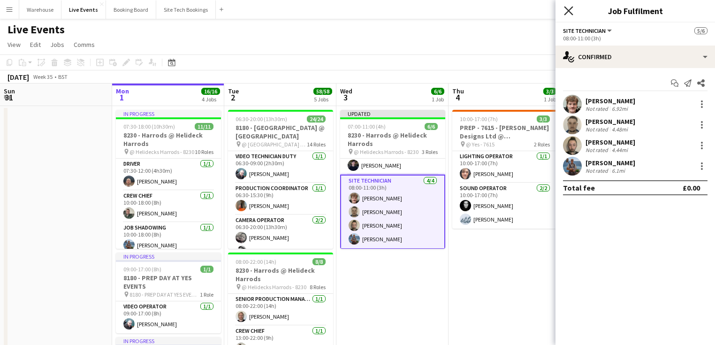
click at [565, 10] on icon "Close pop-in" at bounding box center [568, 10] width 9 height 9
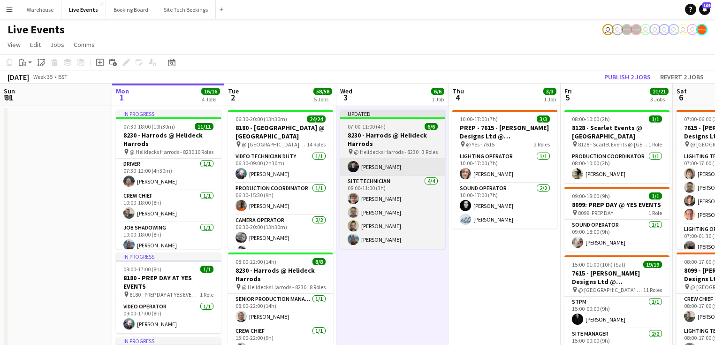
scroll to position [0, 225]
click at [397, 133] on h3 "8230 - Harrods @ Helideck Harrods" at bounding box center [392, 139] width 105 height 17
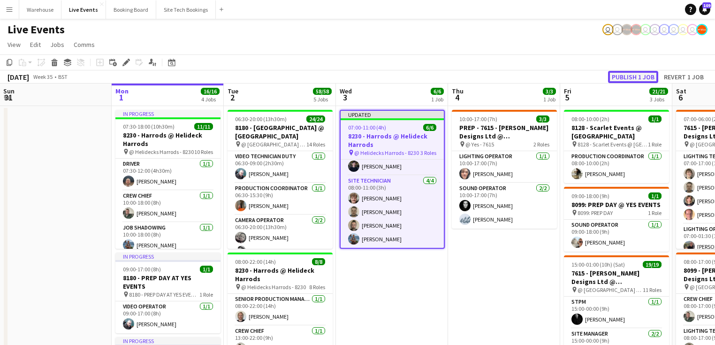
click at [625, 75] on button "Publish 1 job" at bounding box center [633, 77] width 50 height 12
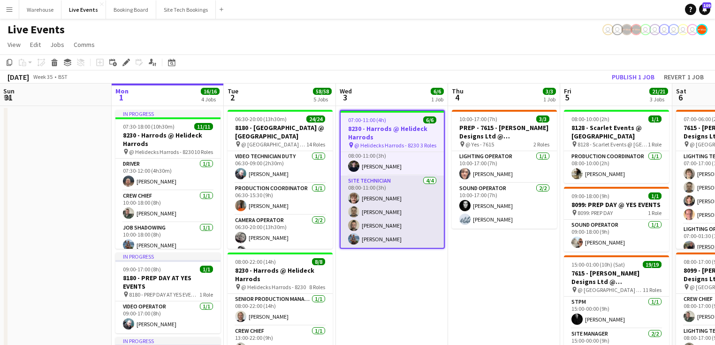
scroll to position [0, 0]
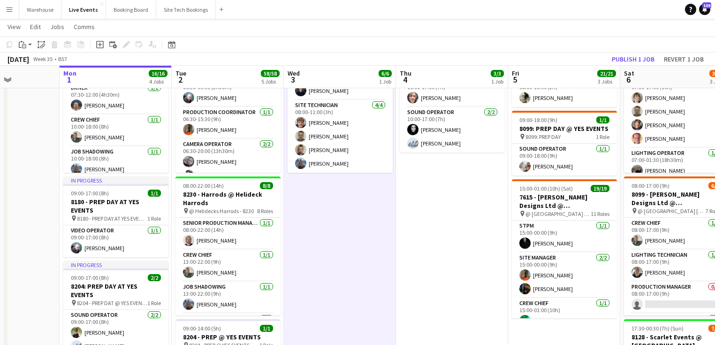
drag, startPoint x: 451, startPoint y: 250, endPoint x: 398, endPoint y: 252, distance: 53.1
click at [398, 252] on app-calendar-viewport "Fri 29 6/6 1 Job Sat 30 Sun 31 Mon 1 16/16 4 Jobs Tue 2 58/58 5 Jobs Wed 3 6/6 …" at bounding box center [357, 330] width 715 height 736
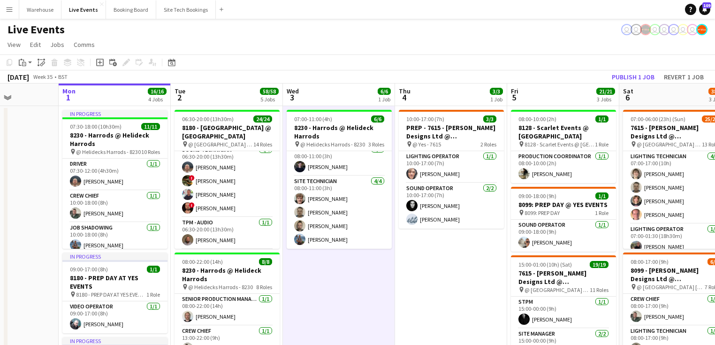
scroll to position [450, 0]
